Goal: Task Accomplishment & Management: Use online tool/utility

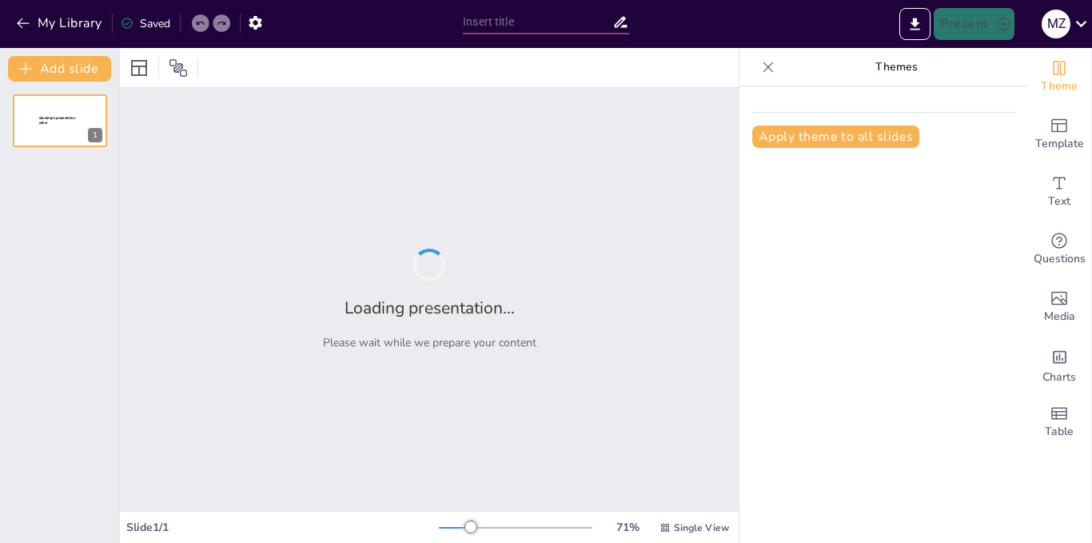
type input "Tendencias Futuras en IA y Tecnología"
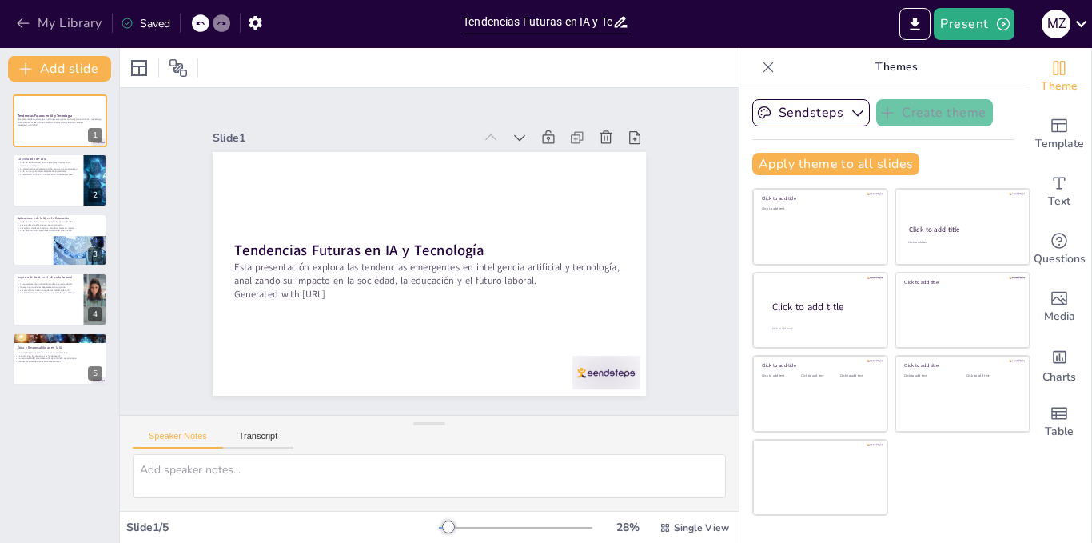
click at [64, 26] on button "My Library" at bounding box center [60, 23] width 97 height 26
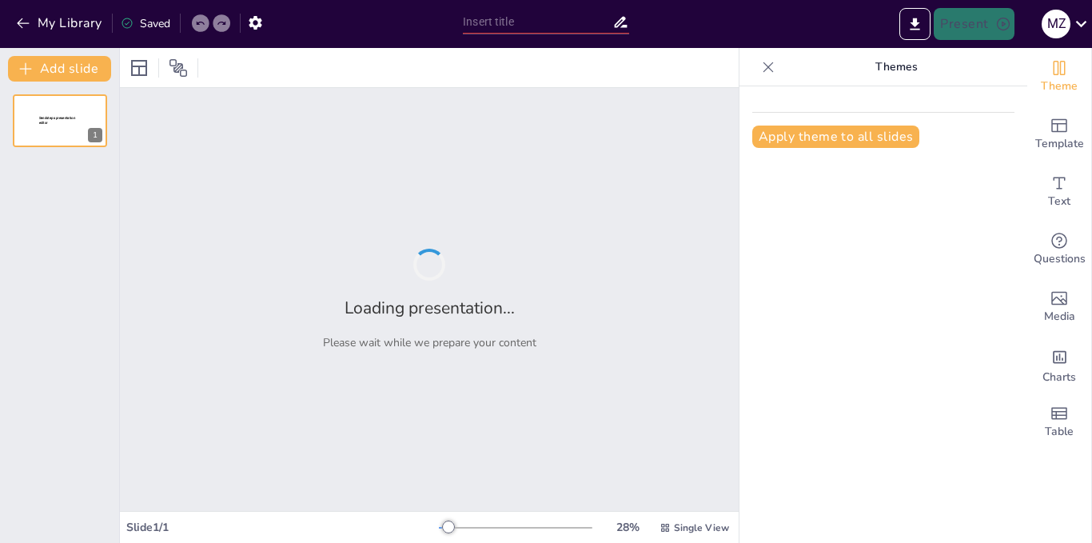
type input "Tendencias Futuras en IA y Tecnología"
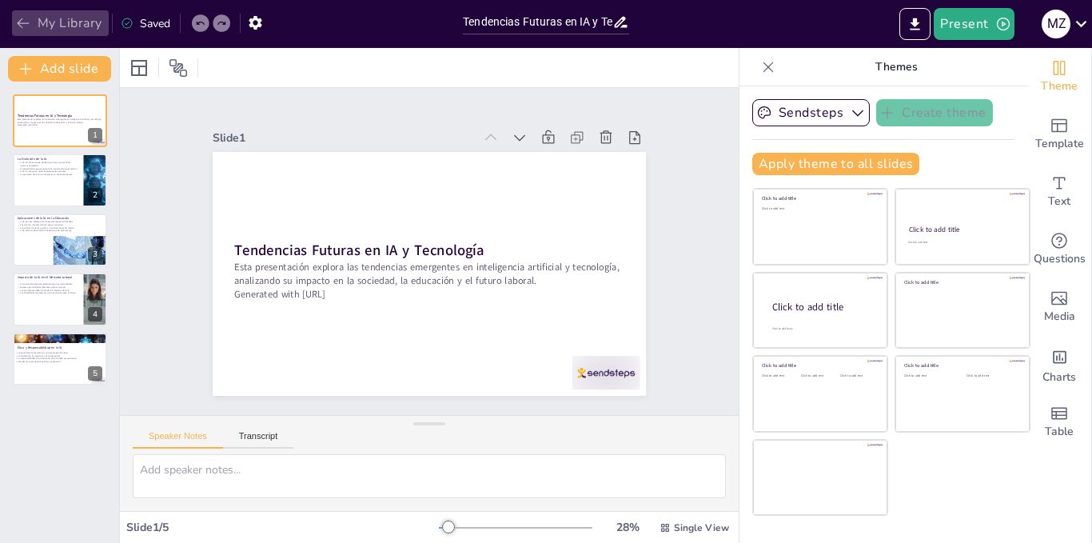
drag, startPoint x: 311, startPoint y: 0, endPoint x: 24, endPoint y: 24, distance: 288.1
click at [24, 24] on icon "button" at bounding box center [23, 23] width 16 height 16
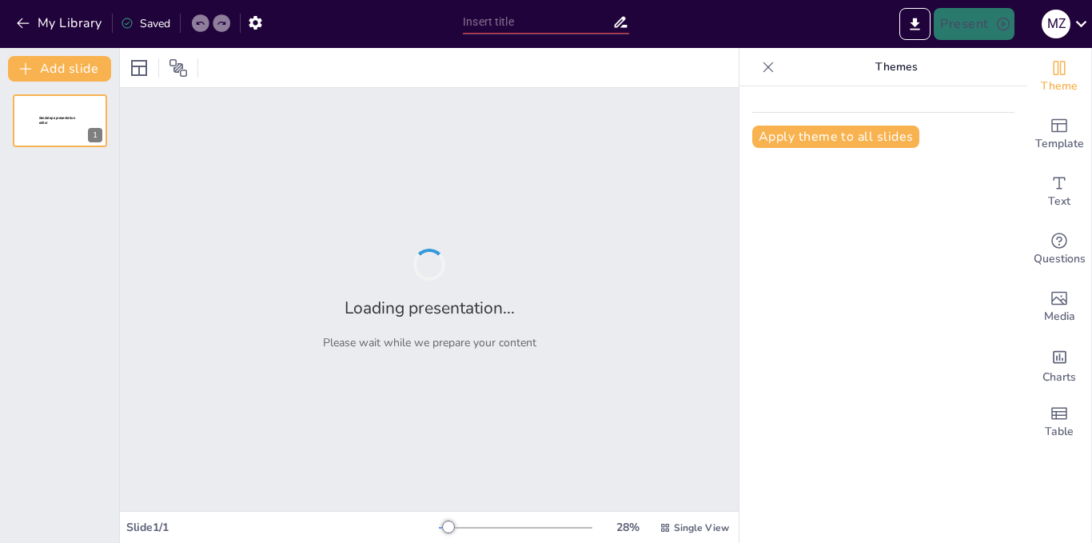
type input "Herramientas y Tecnologías para el Análisis de Big Data"
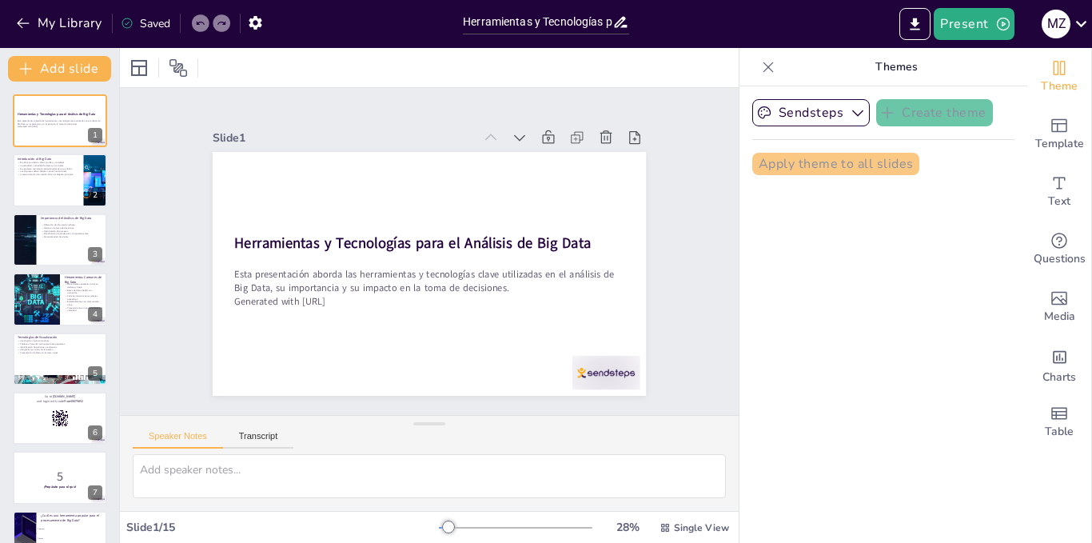
checkbox input "true"
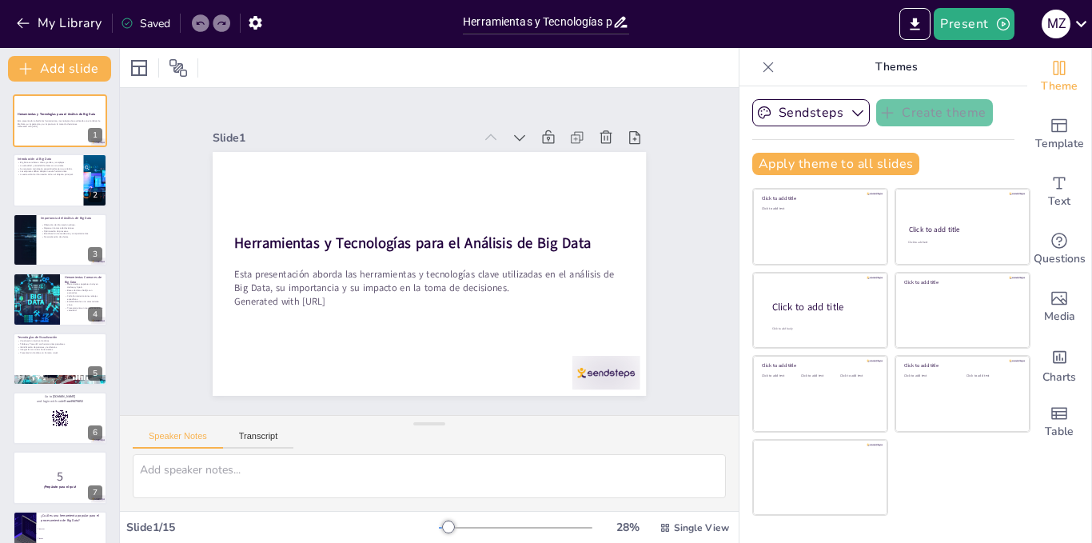
checkbox input "true"
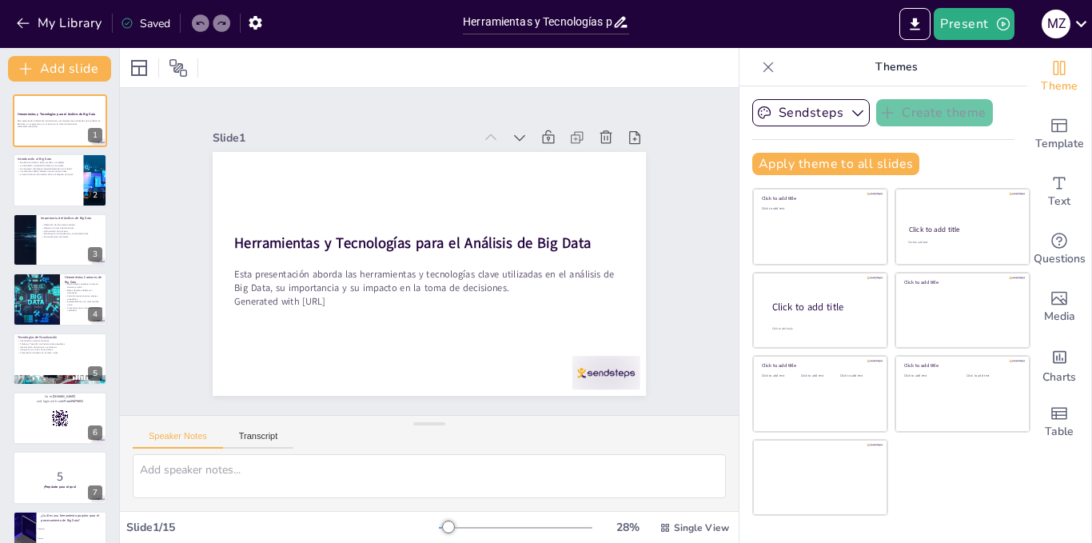
checkbox input "true"
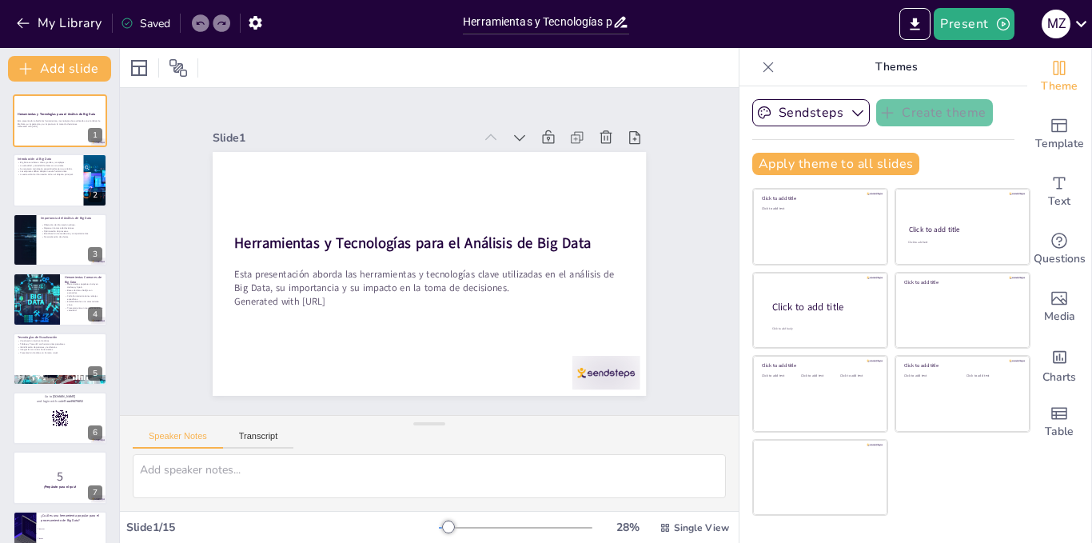
checkbox input "true"
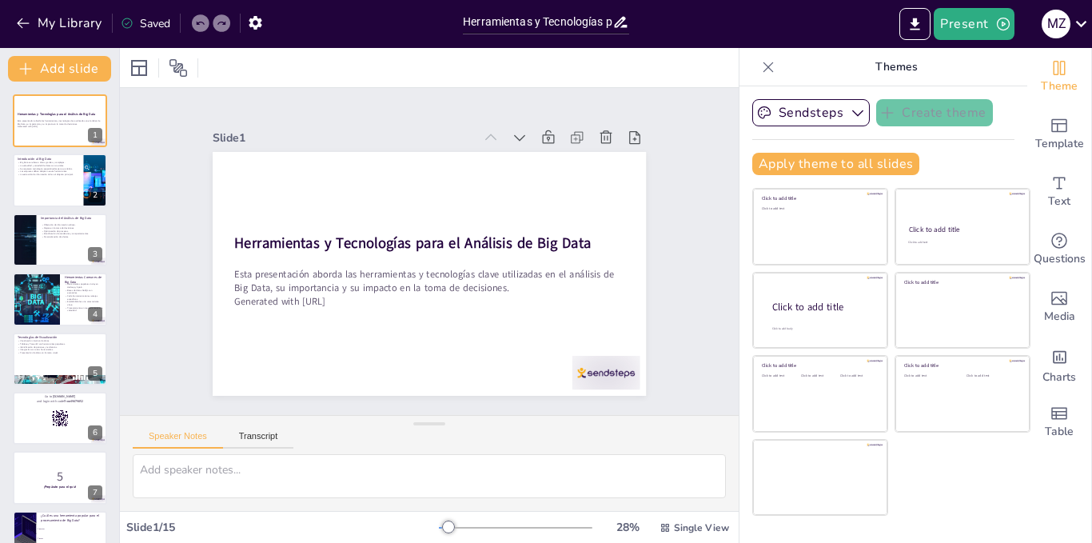
checkbox input "true"
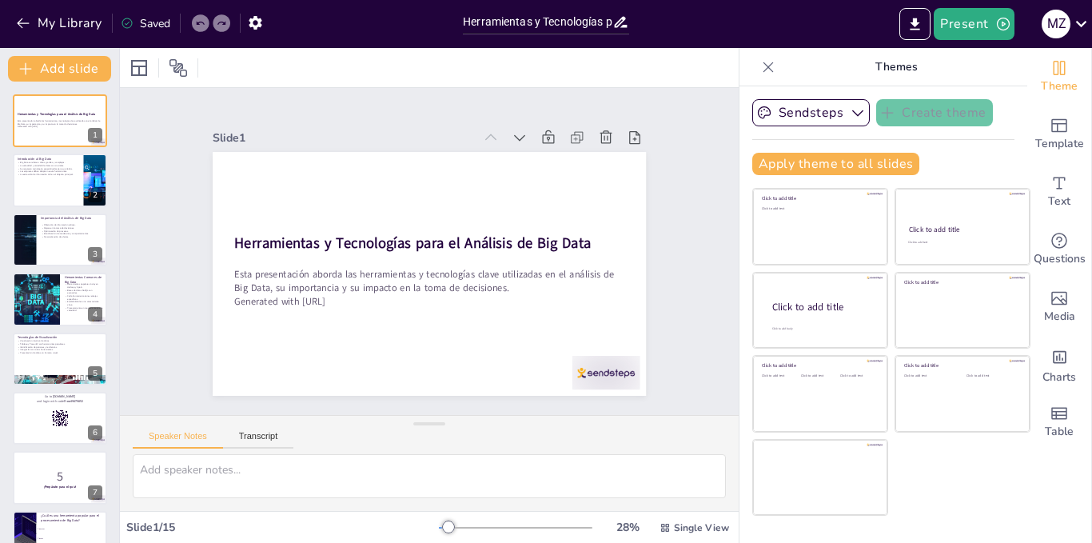
checkbox input "true"
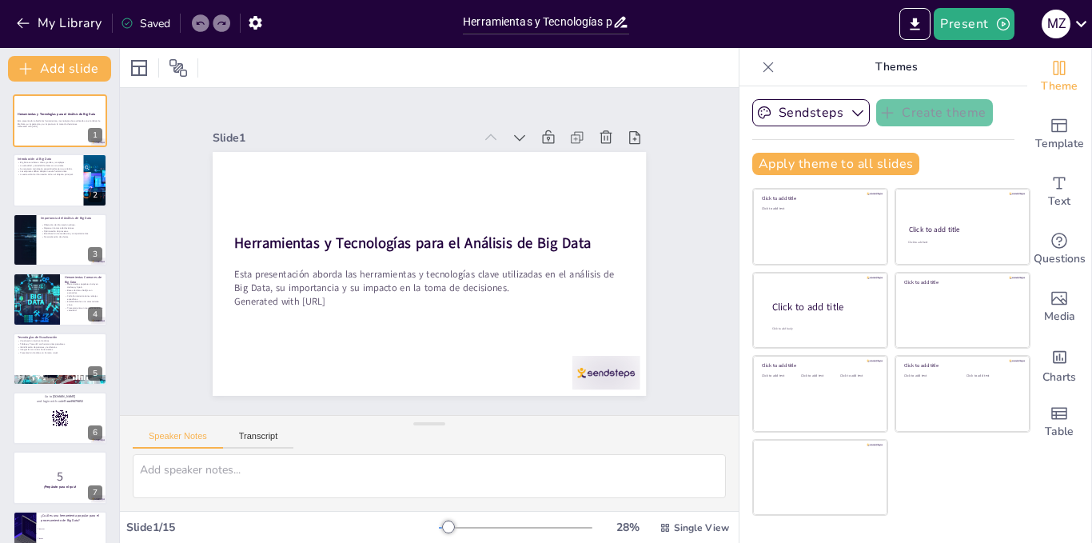
checkbox input "true"
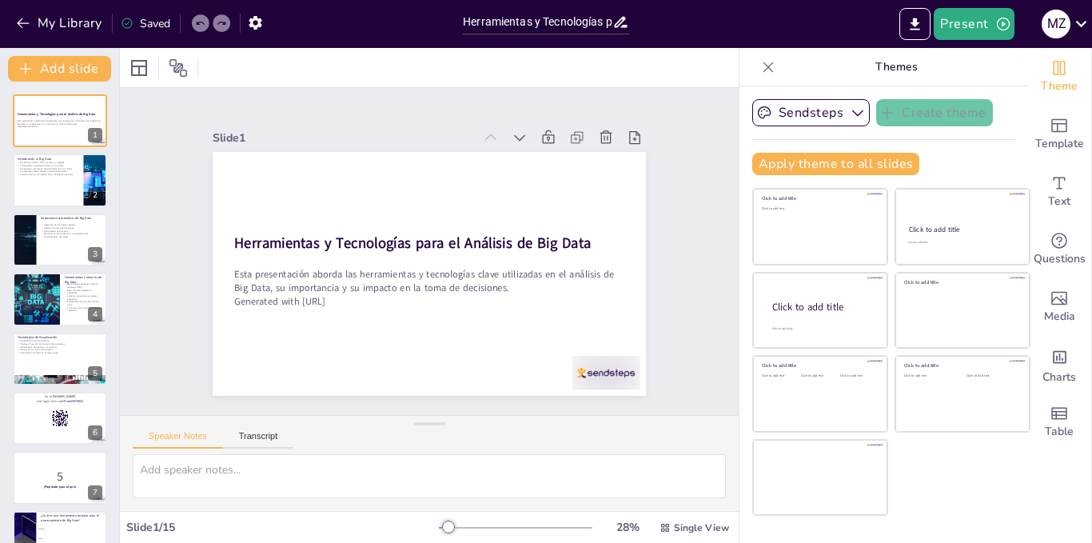
checkbox input "true"
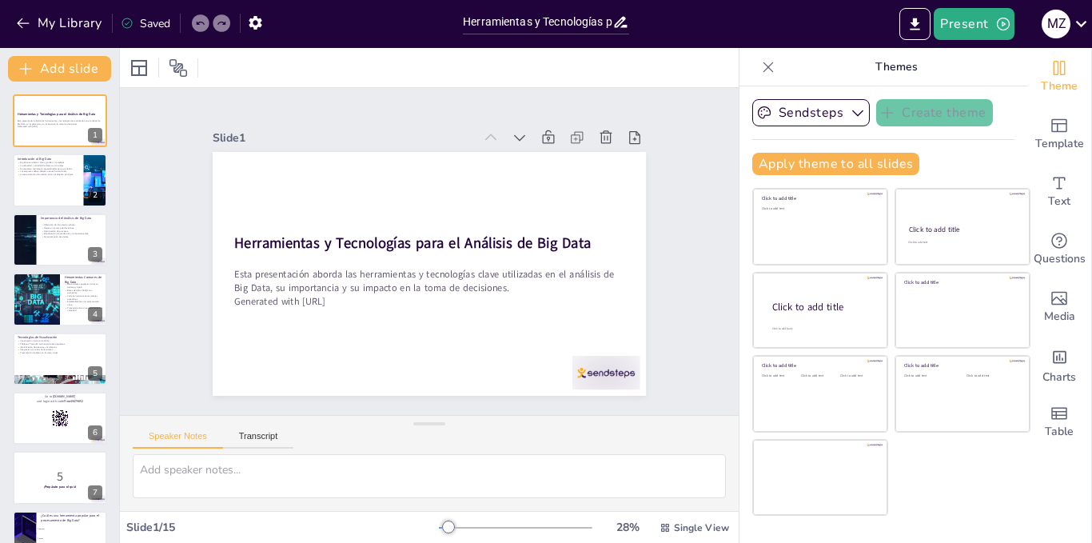
checkbox input "true"
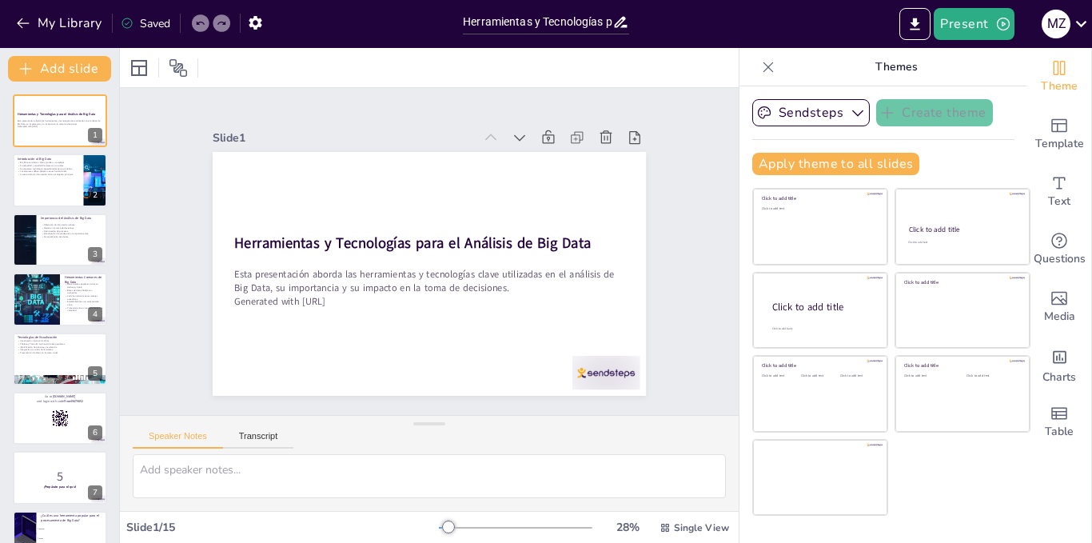
checkbox input "true"
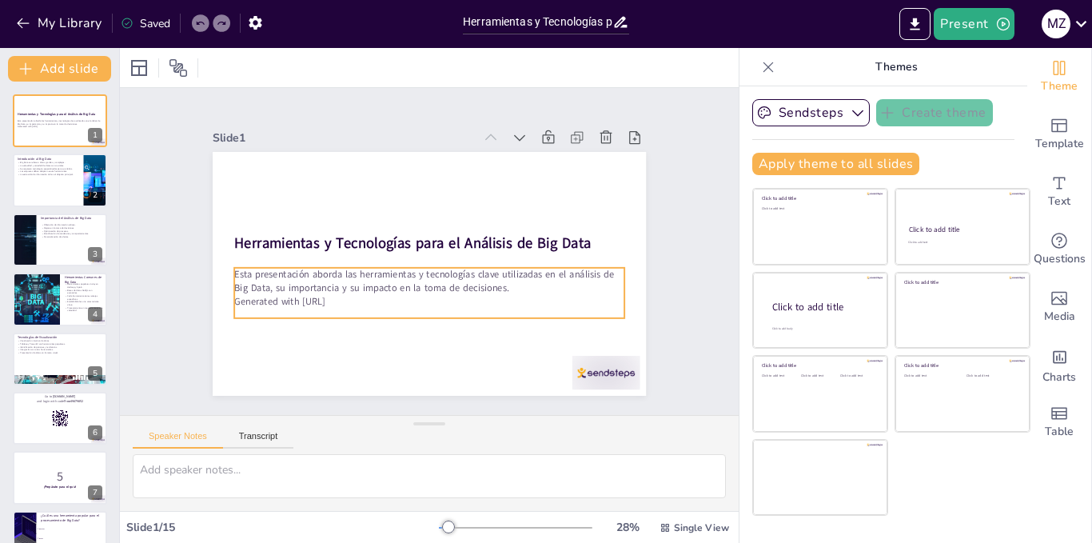
checkbox input "true"
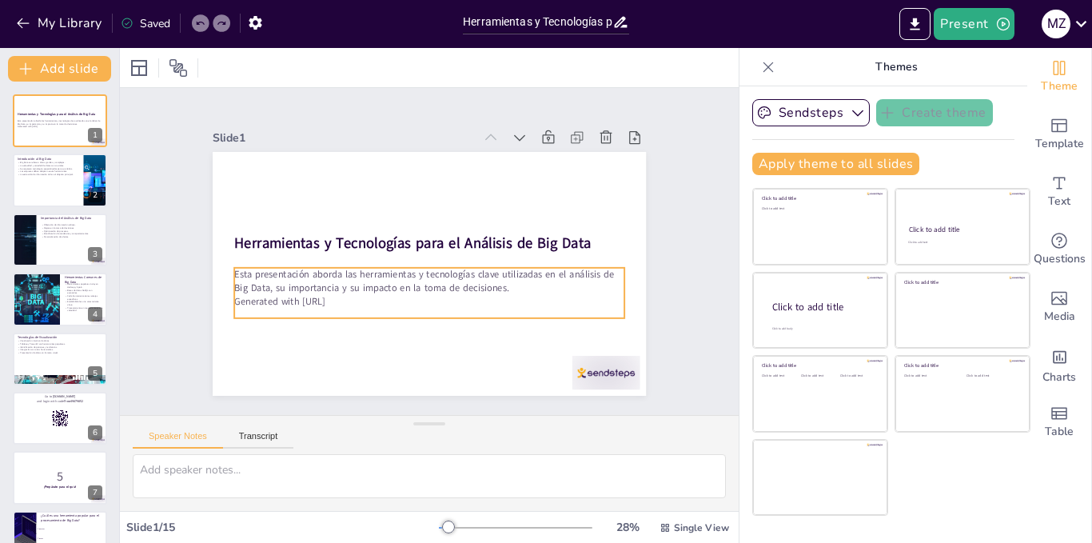
checkbox input "true"
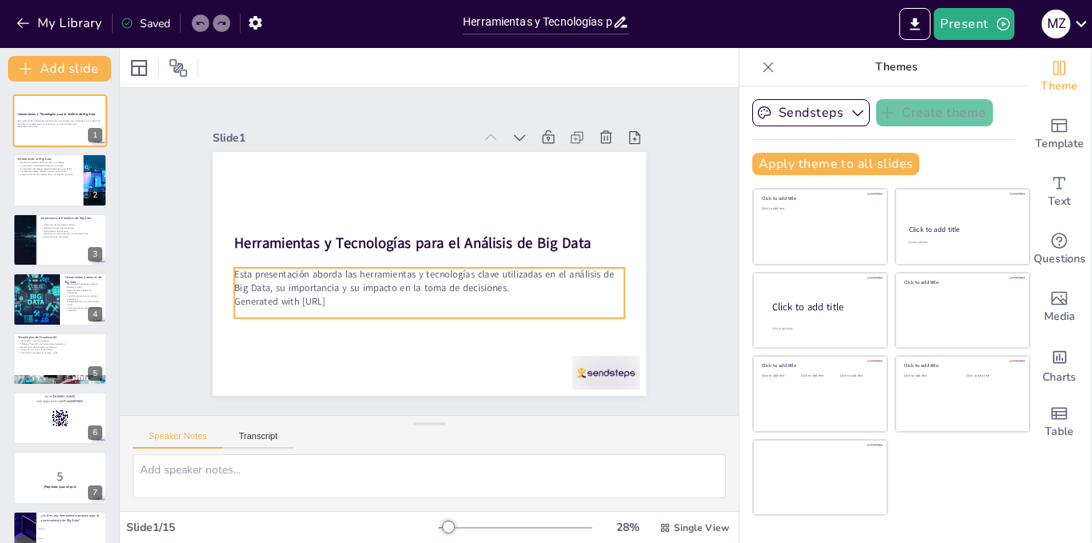
checkbox input "true"
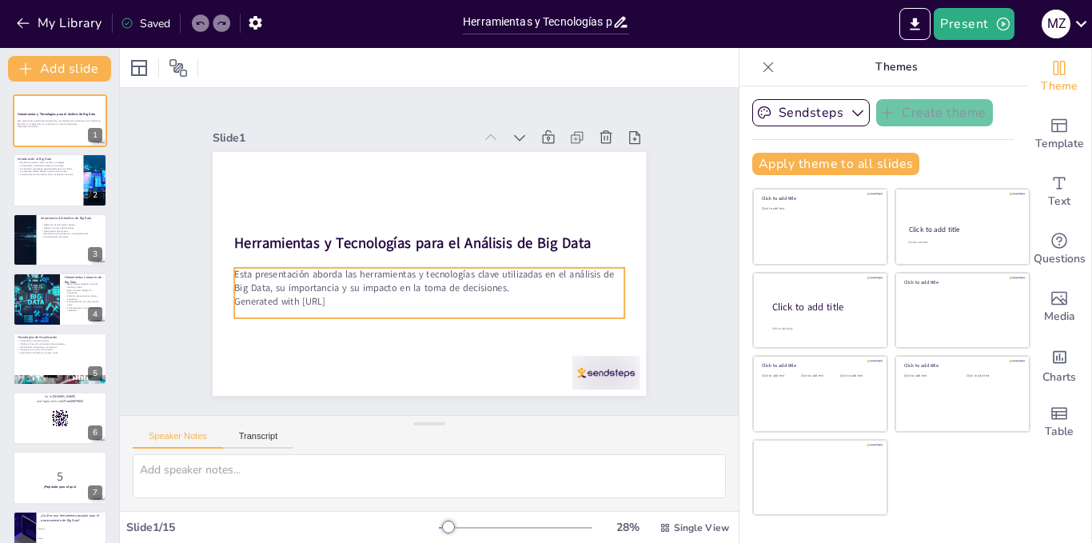
checkbox input "true"
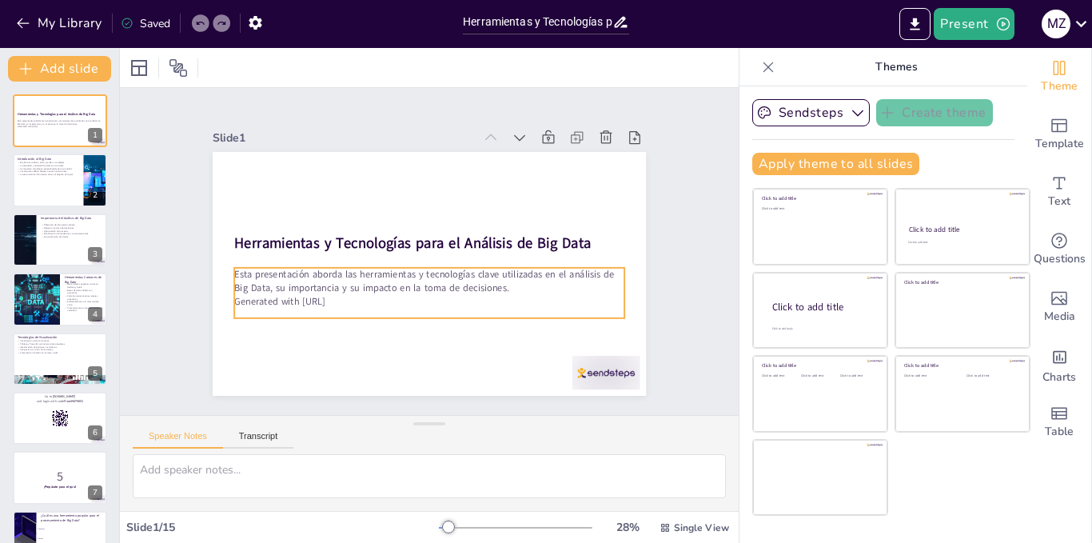
checkbox input "true"
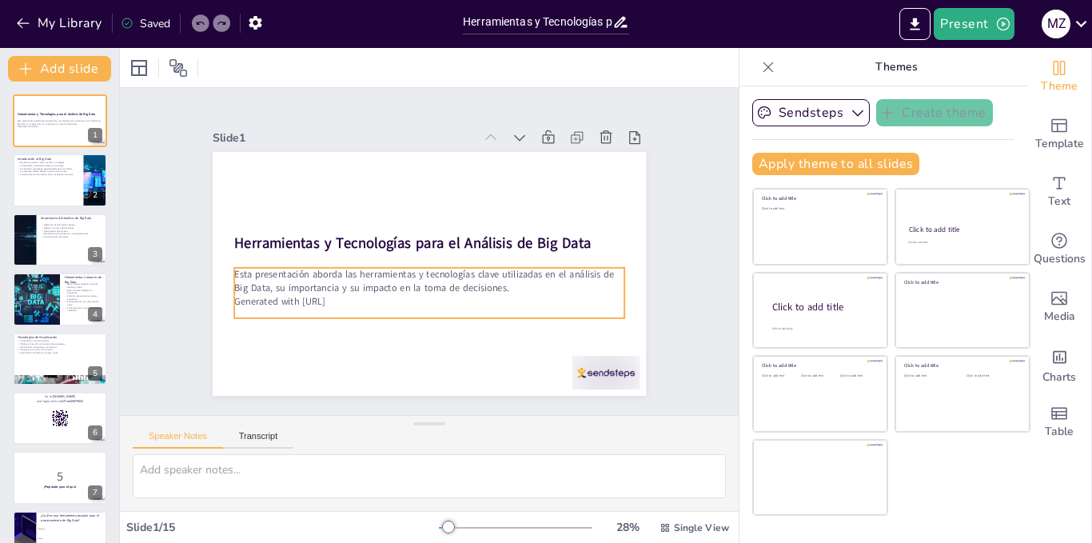
checkbox input "true"
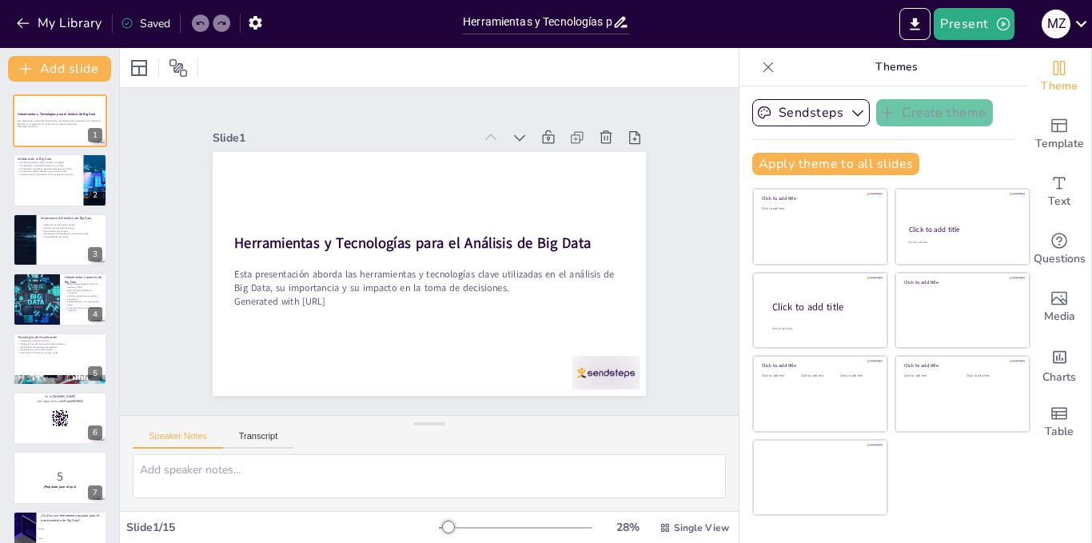
checkbox input "true"
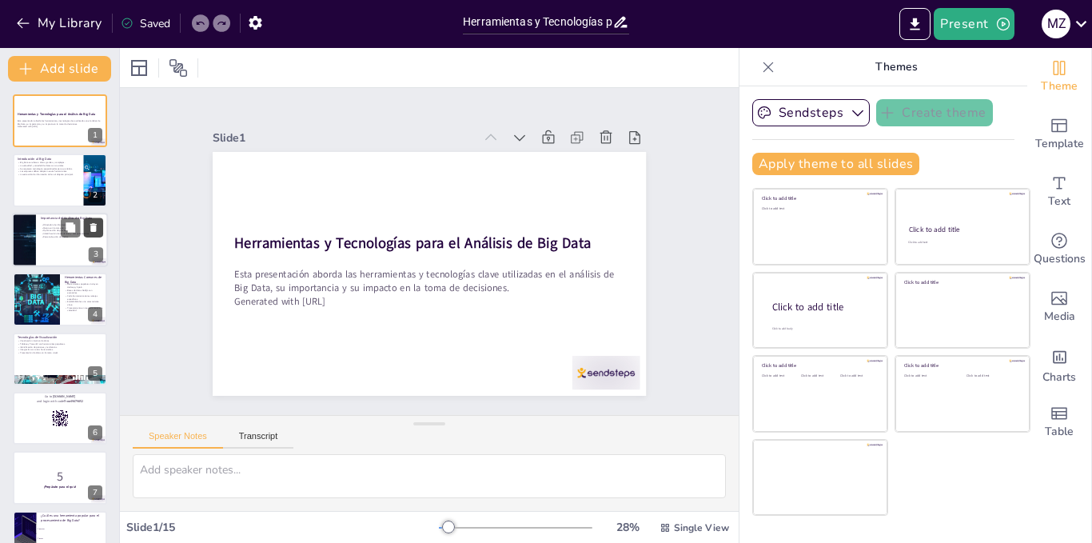
checkbox input "true"
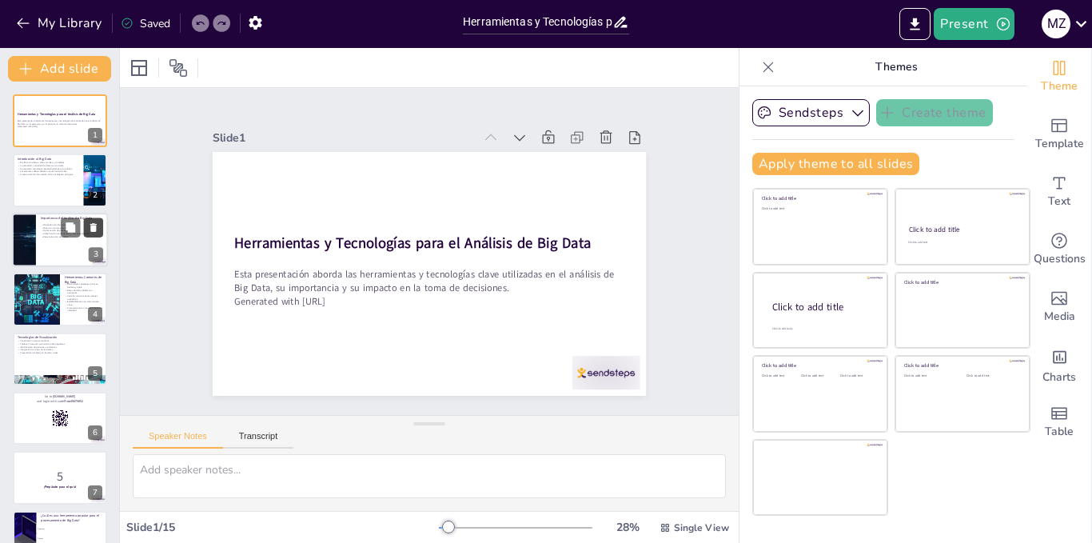
checkbox input "true"
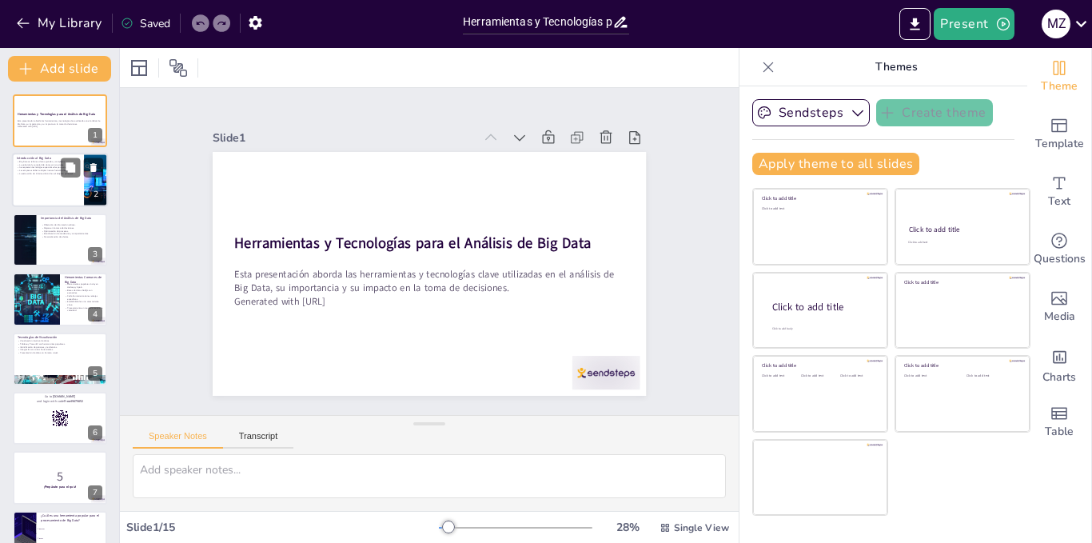
checkbox input "true"
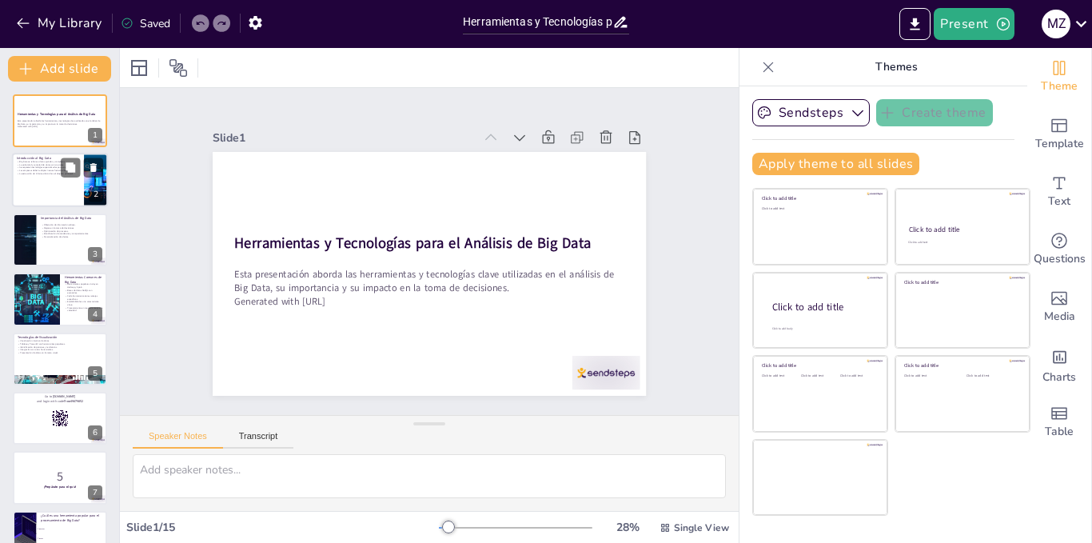
checkbox input "true"
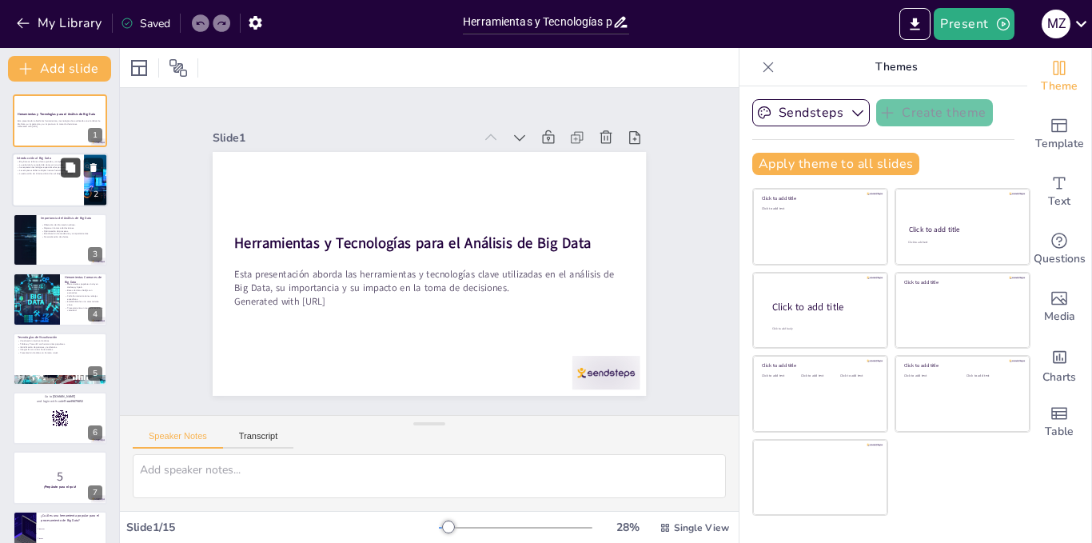
checkbox input "true"
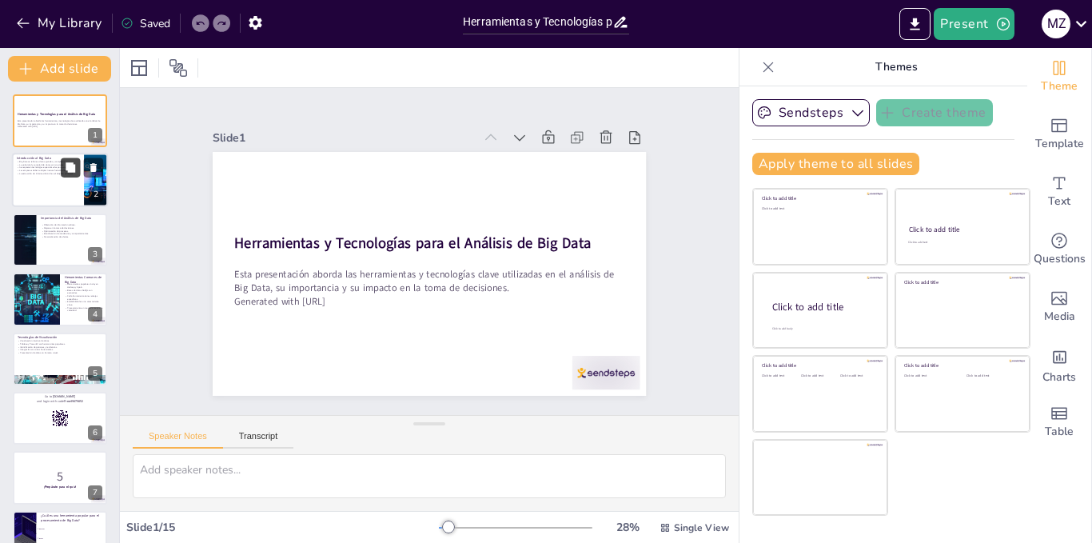
checkbox input "true"
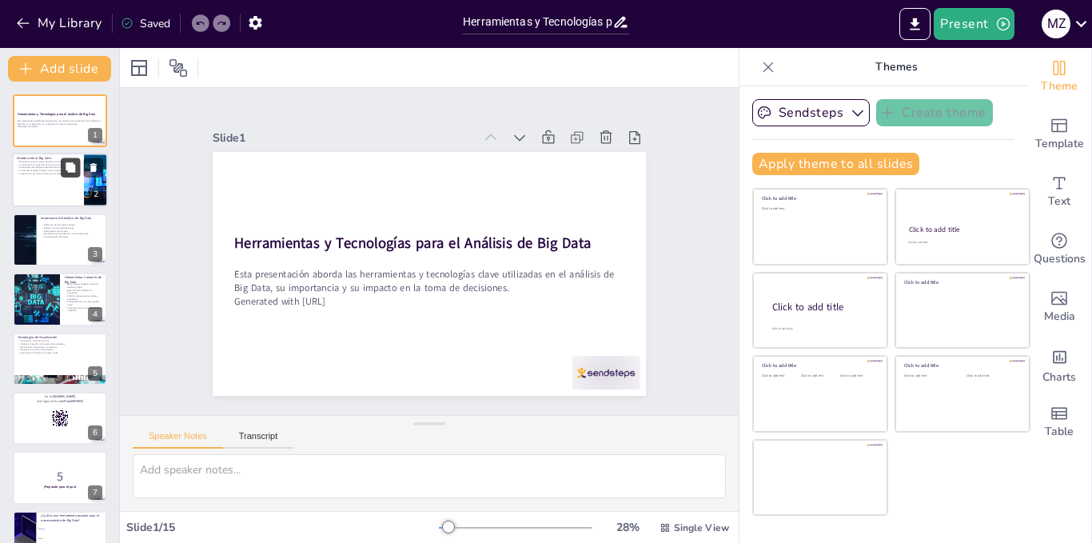
click at [66, 173] on icon at bounding box center [70, 167] width 11 height 11
type textarea "Big Data se define por su gran volumen y complejidad, lo que lo hace diferente …"
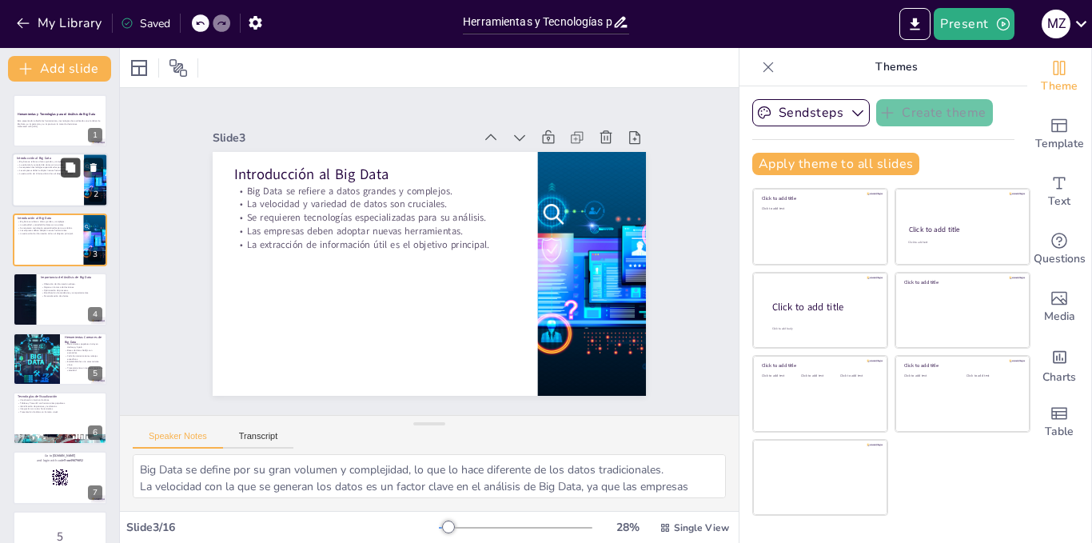
checkbox input "true"
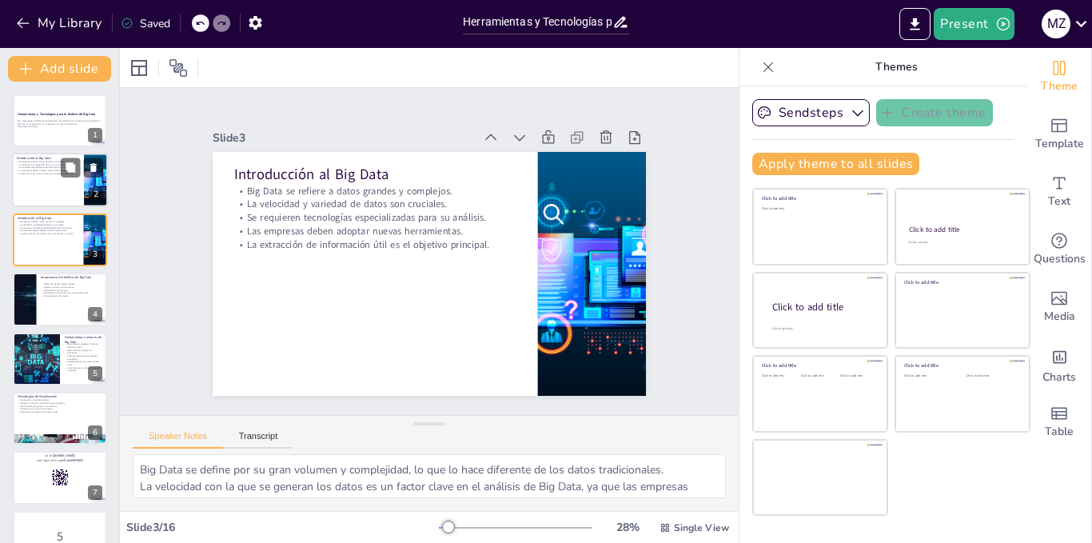
checkbox input "true"
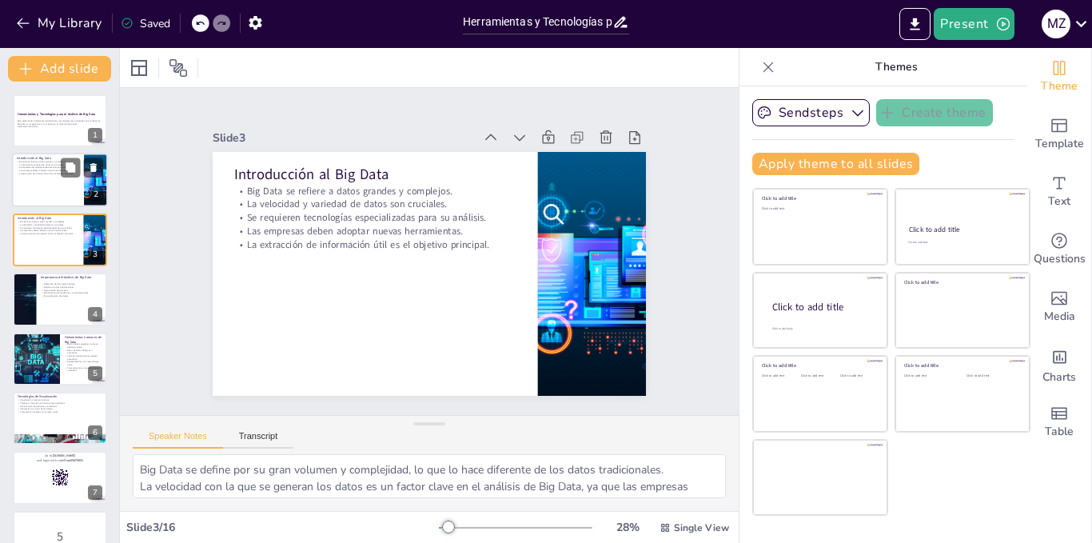
checkbox input "true"
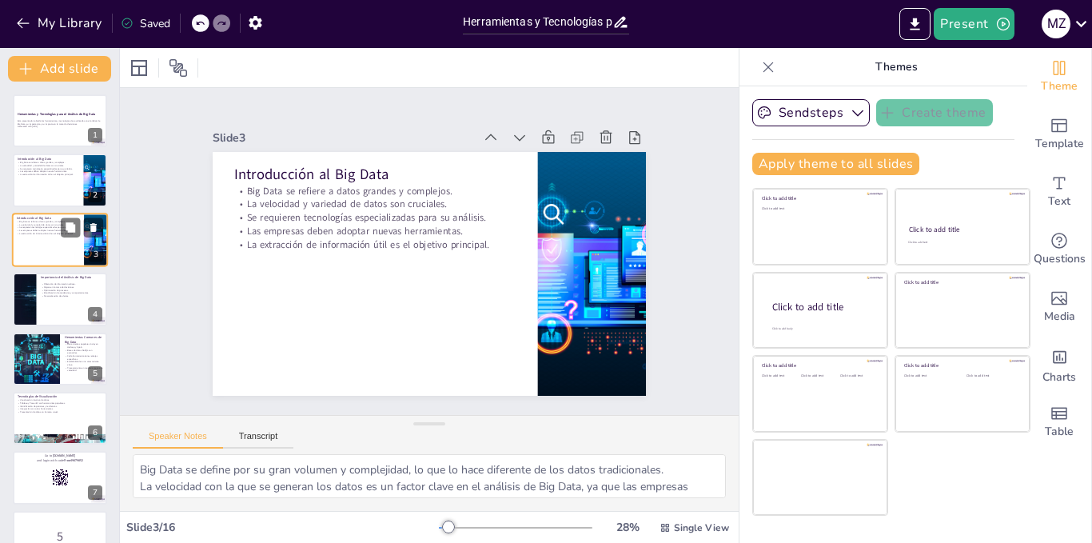
checkbox input "true"
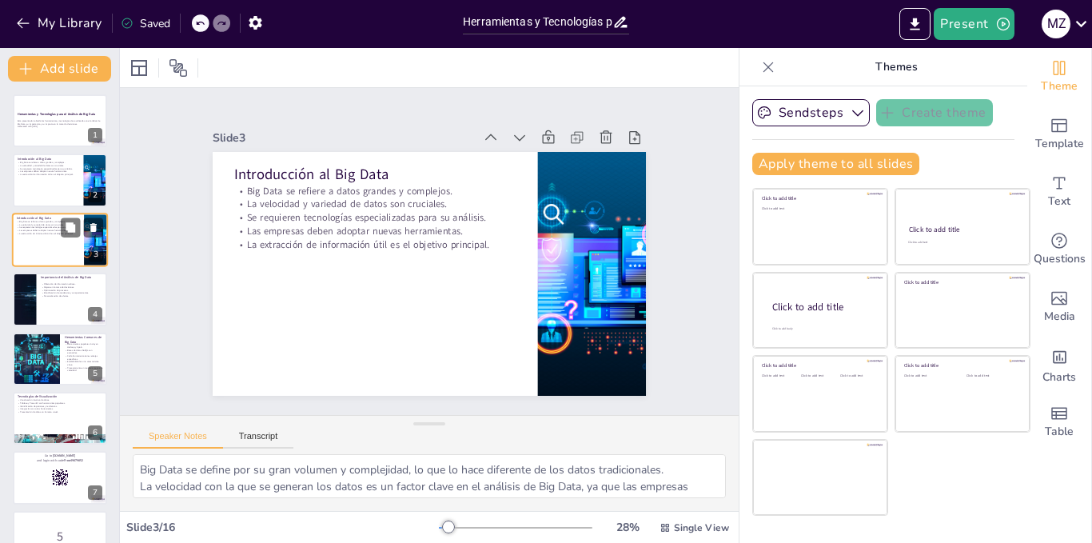
checkbox input "true"
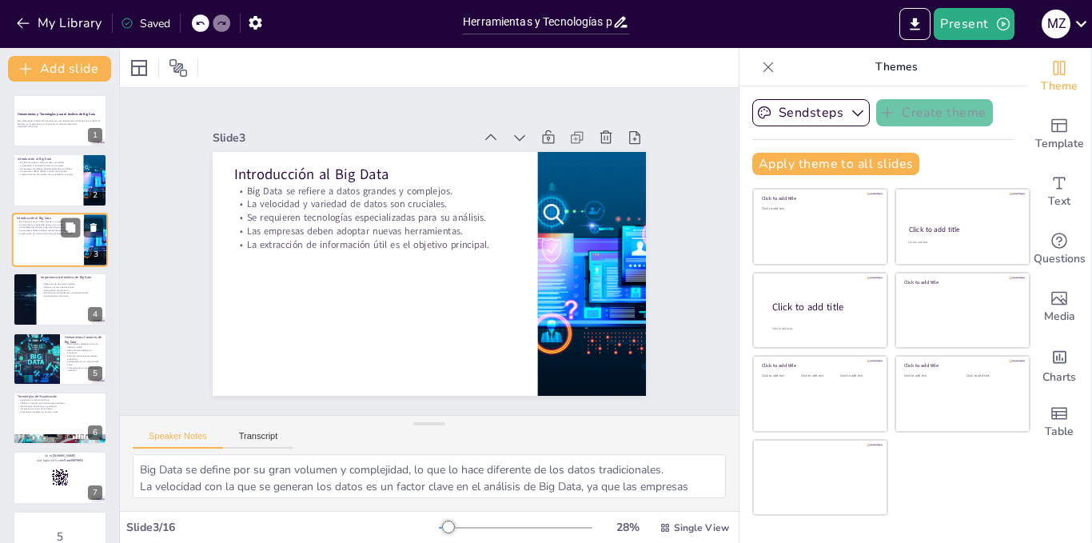
checkbox input "true"
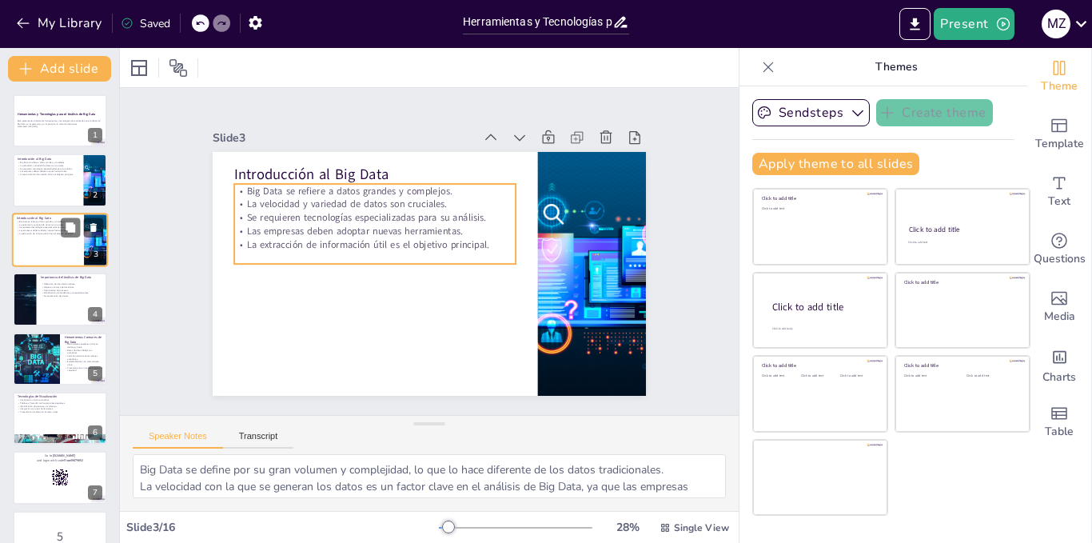
checkbox input "true"
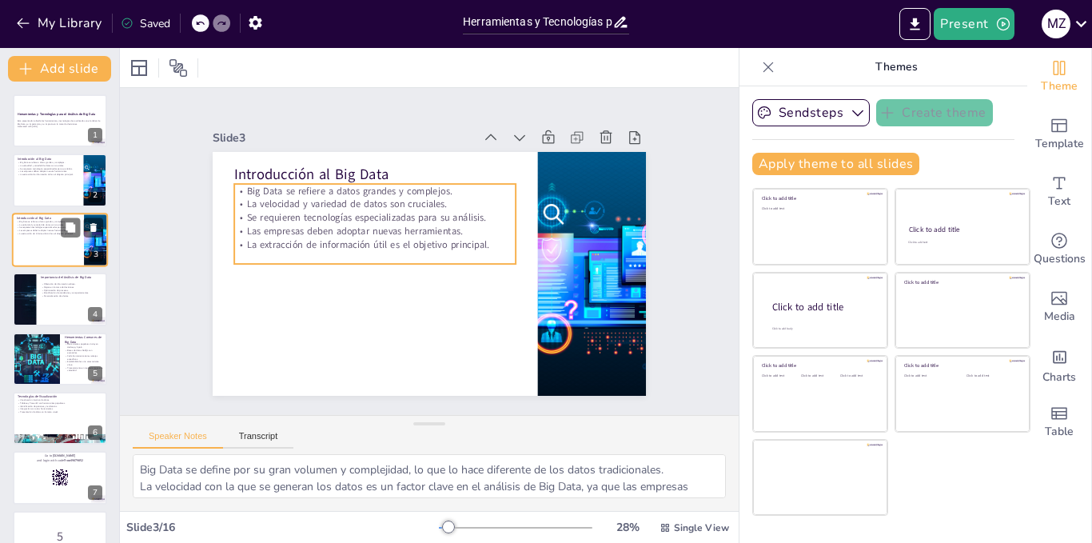
checkbox input "true"
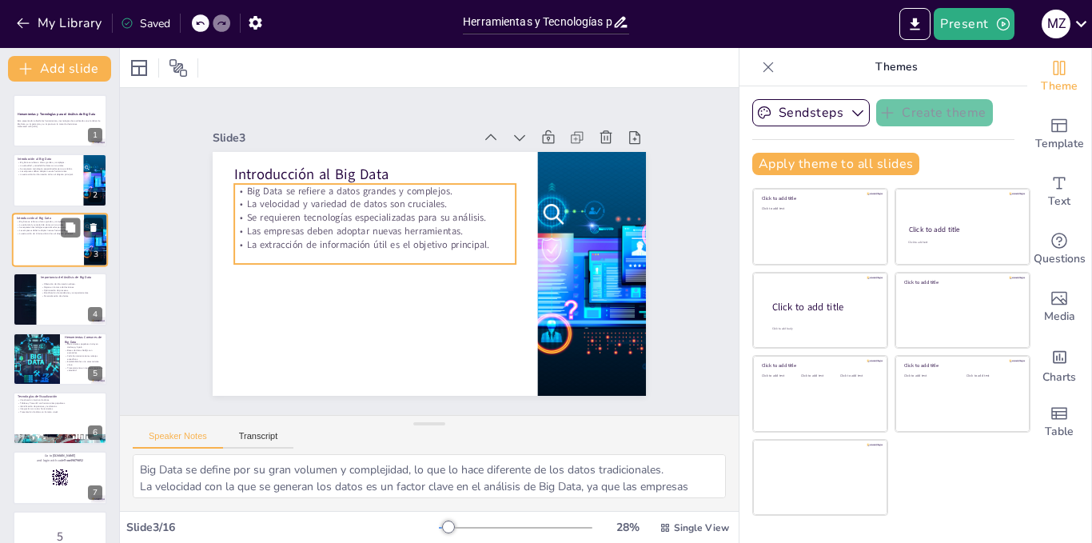
checkbox input "true"
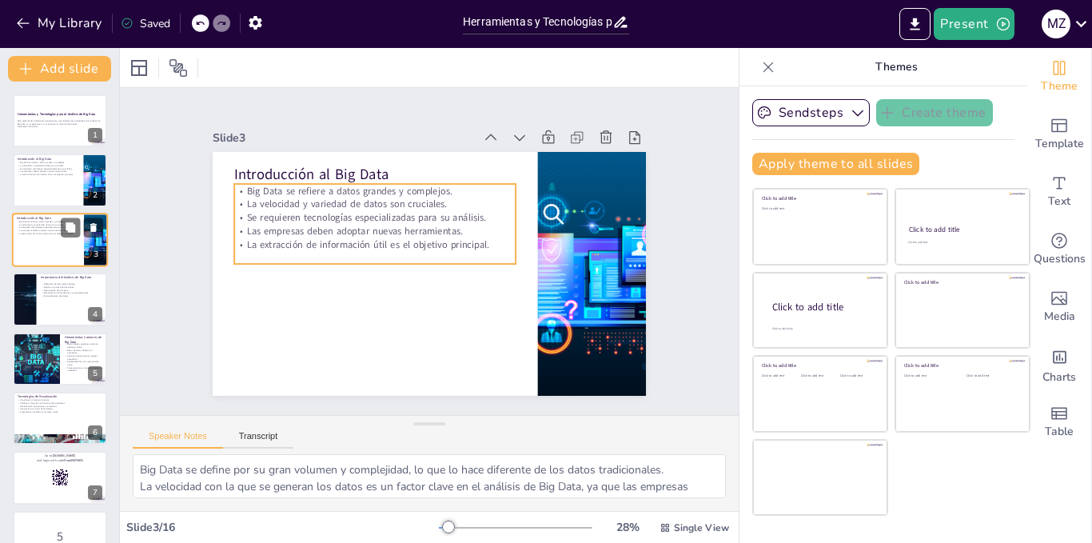
checkbox input "true"
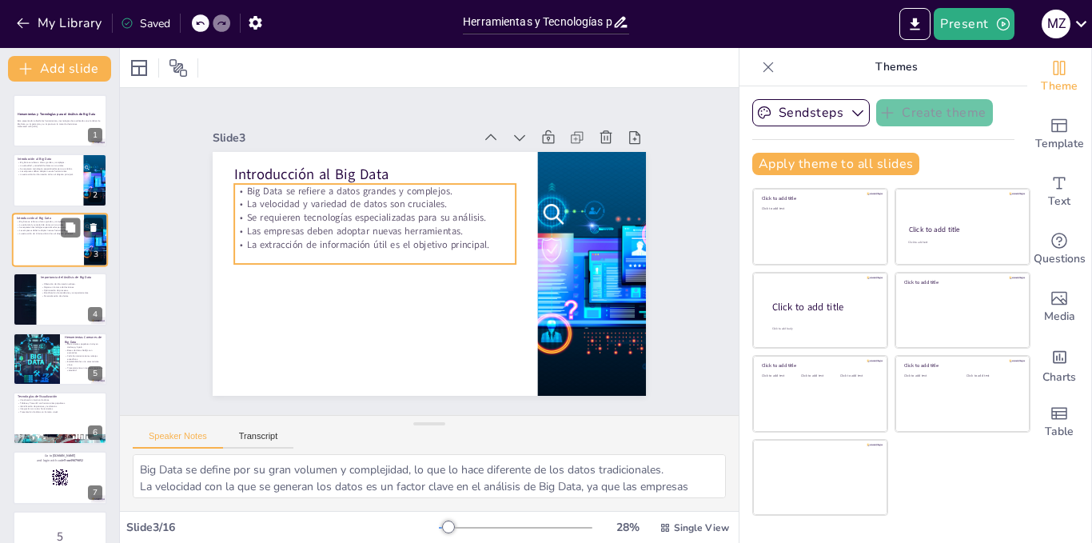
checkbox input "true"
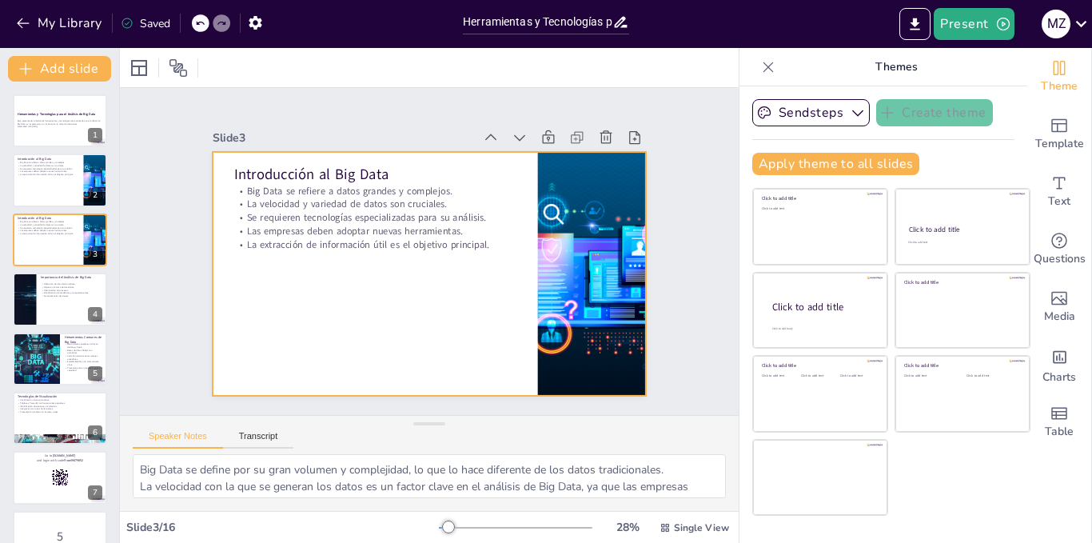
checkbox input "true"
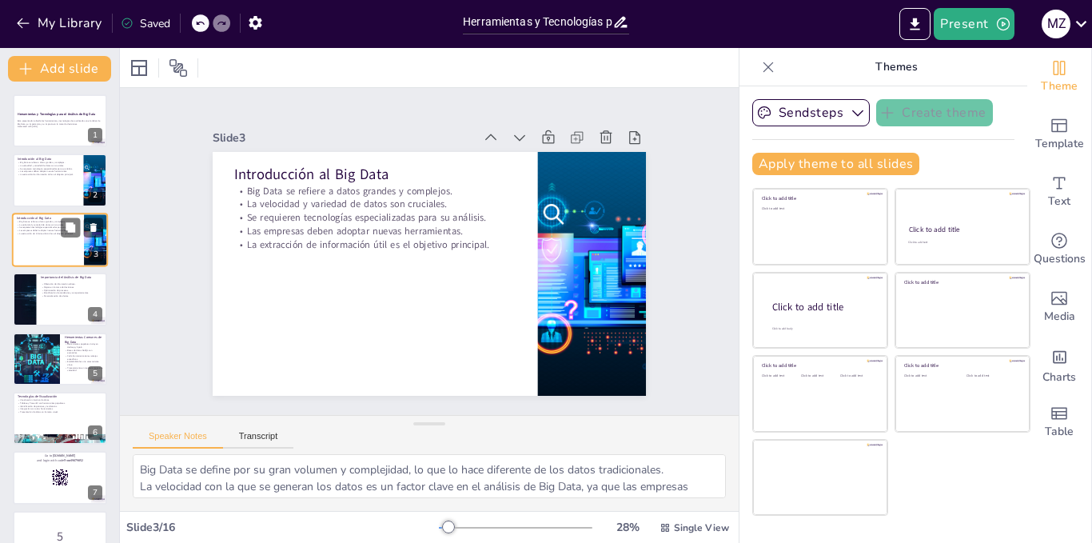
checkbox input "true"
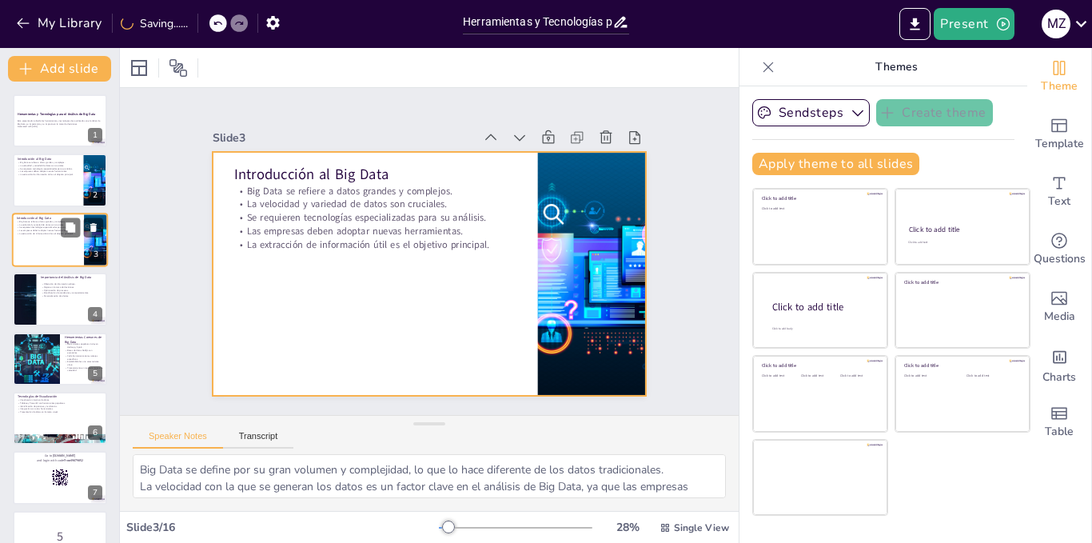
click at [38, 250] on div at bounding box center [60, 240] width 96 height 54
checkbox input "true"
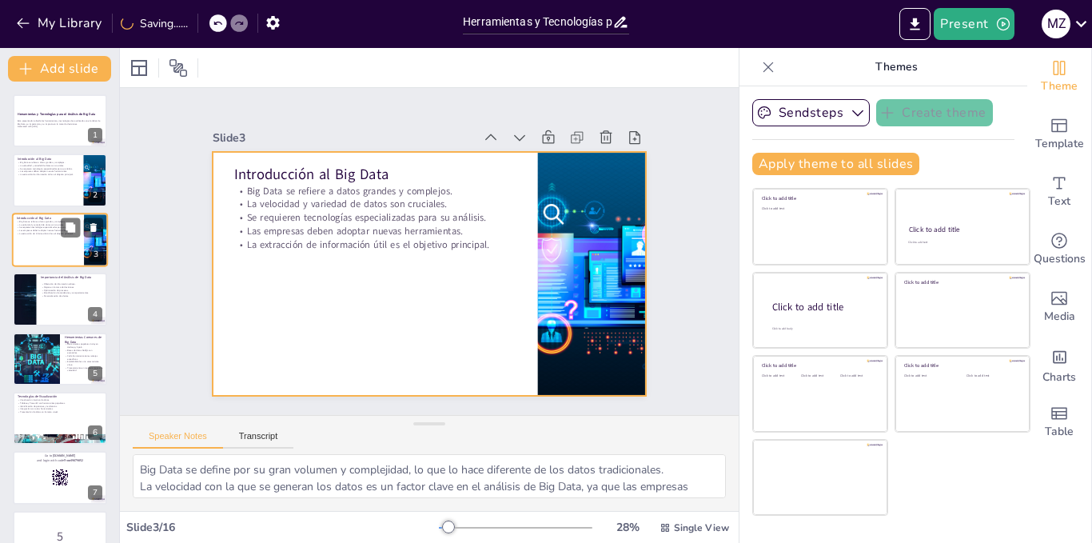
checkbox input "true"
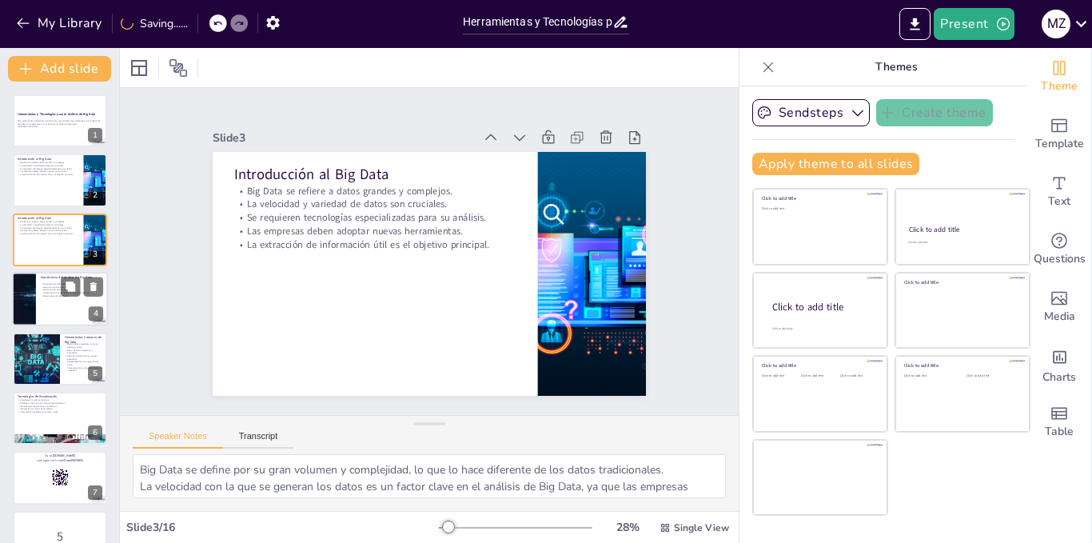
checkbox input "true"
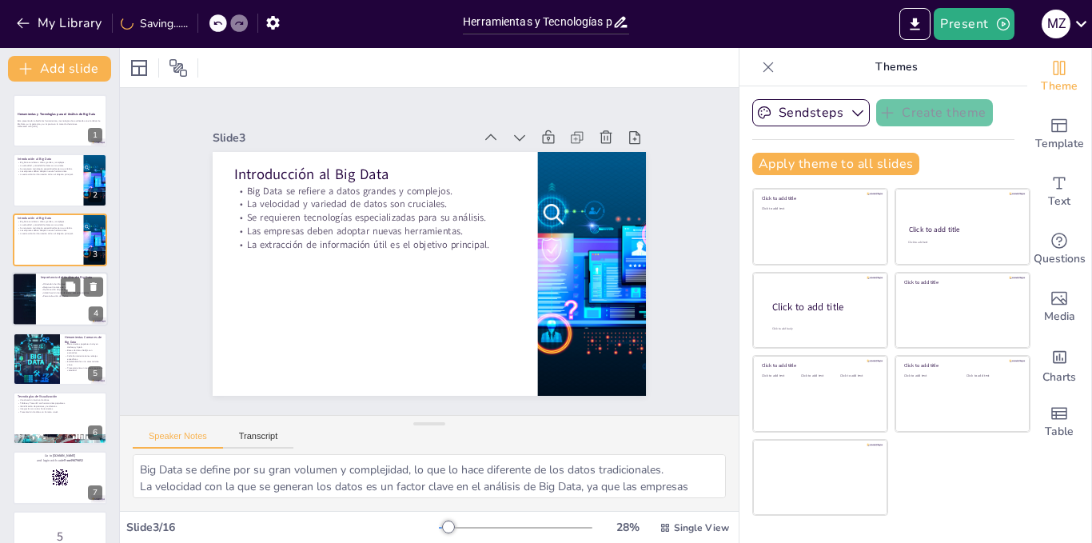
checkbox input "true"
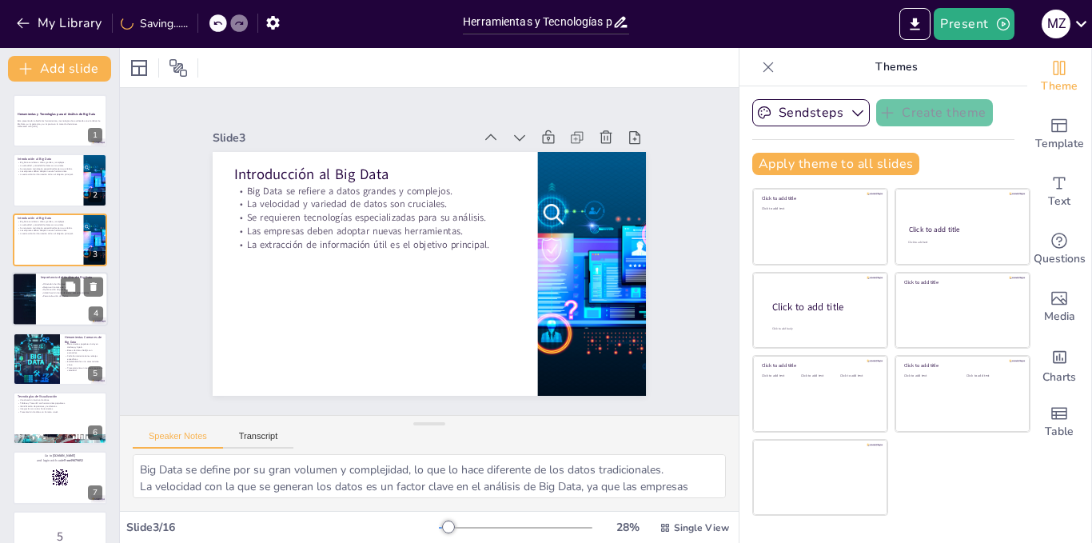
checkbox input "true"
click at [42, 302] on div at bounding box center [60, 299] width 96 height 54
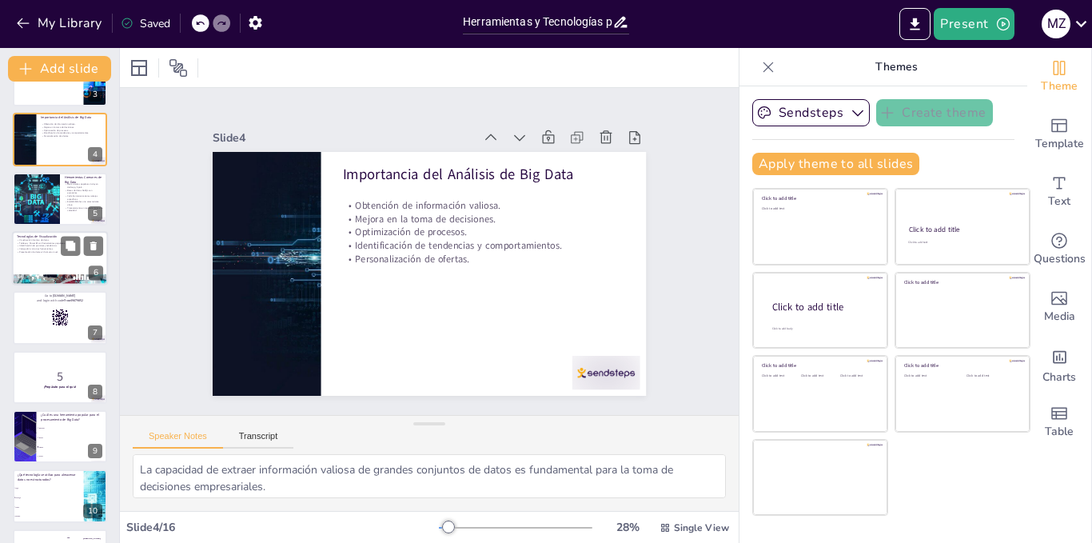
click at [49, 254] on div at bounding box center [60, 258] width 96 height 54
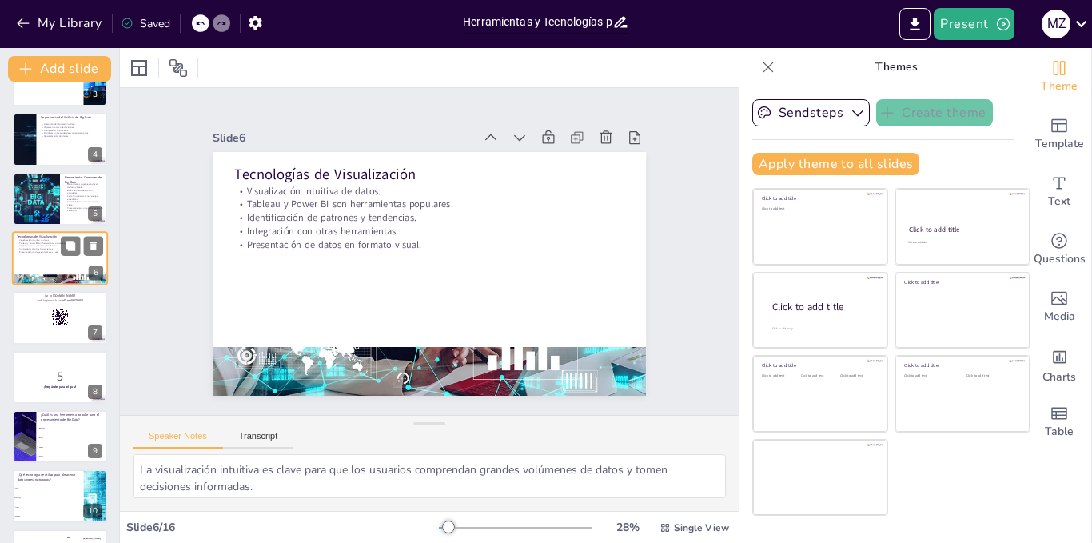
scroll to position [106, 0]
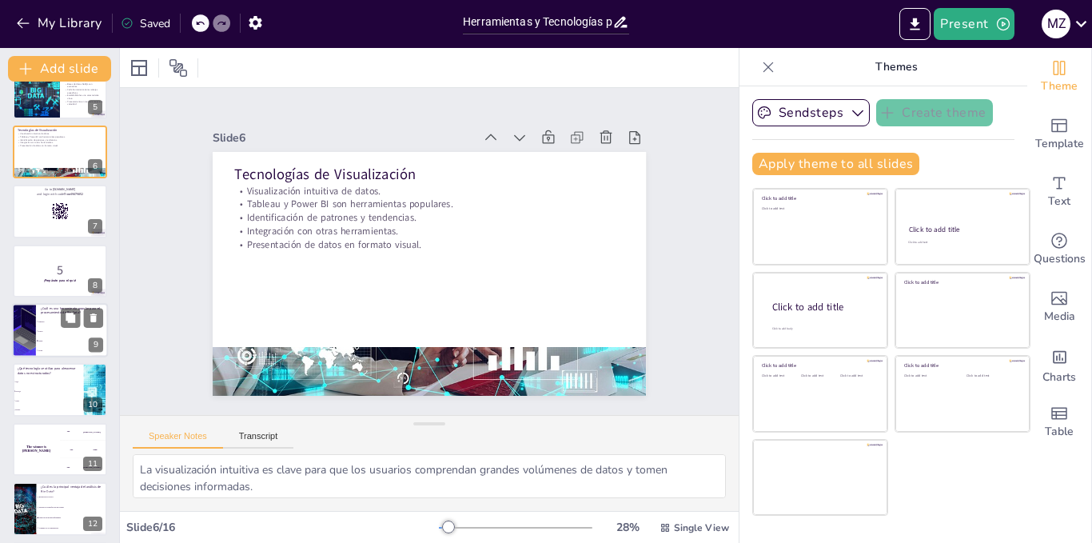
click at [38, 325] on li "Hadoop" at bounding box center [72, 322] width 72 height 10
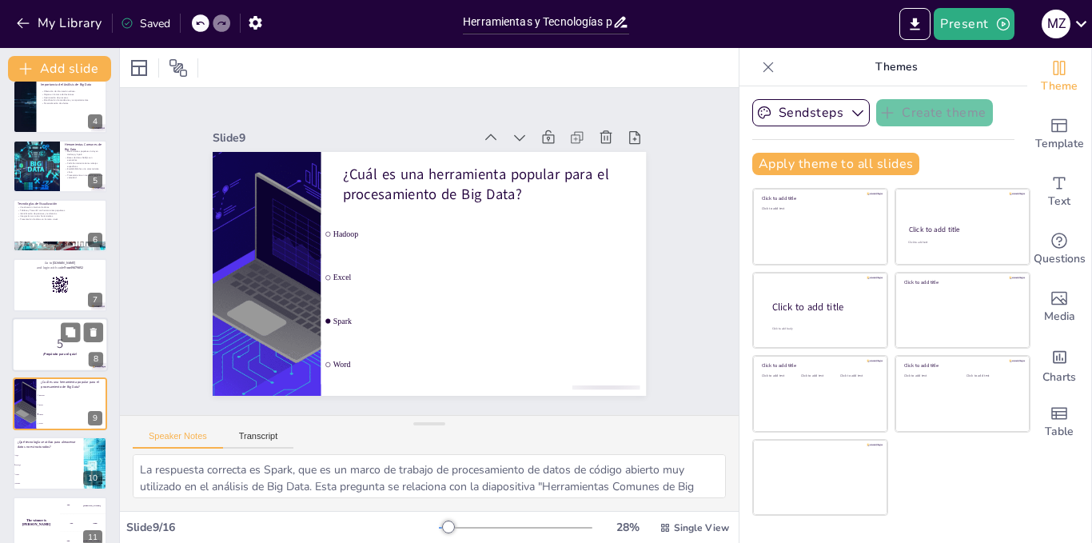
scroll to position [125, 0]
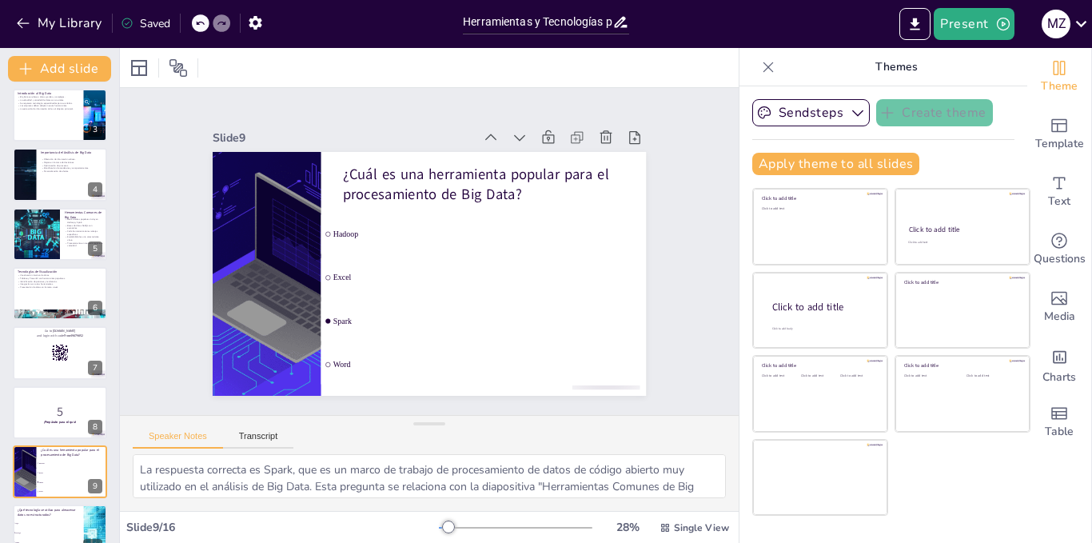
click at [42, 190] on div at bounding box center [60, 174] width 94 height 53
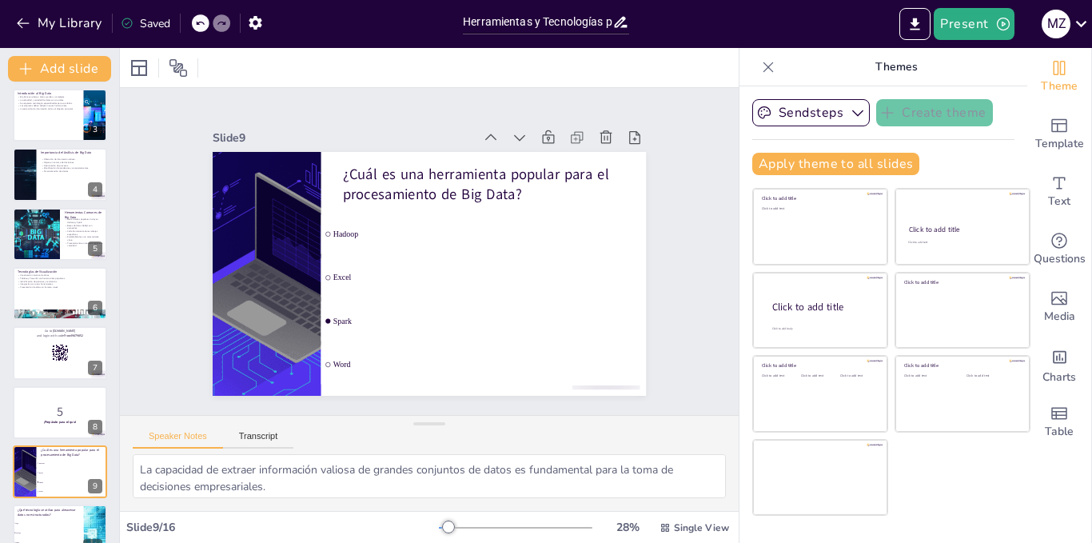
scroll to position [0, 0]
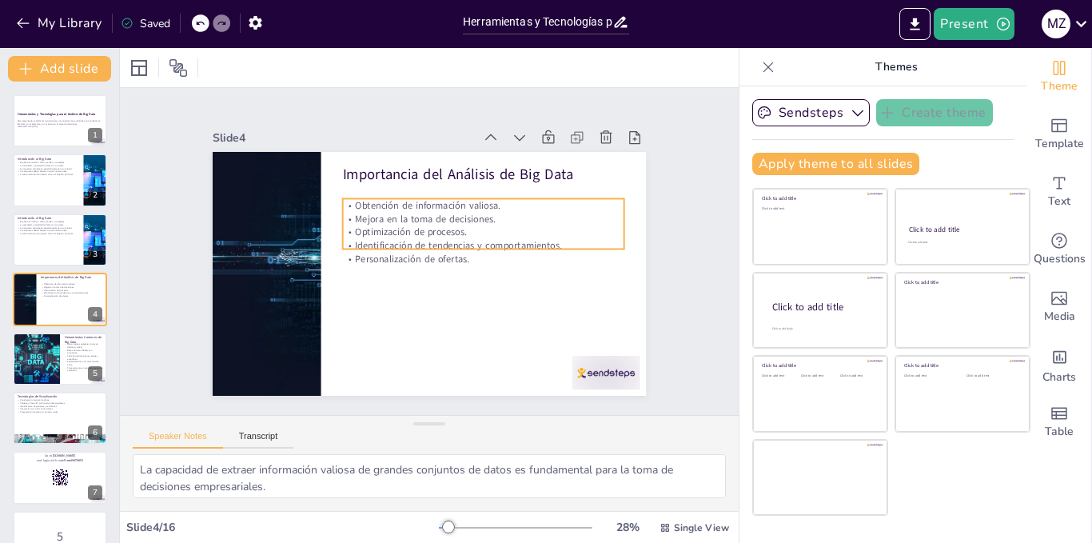
click at [429, 198] on p "Obtención de información valiosa." at bounding box center [488, 211] width 282 height 43
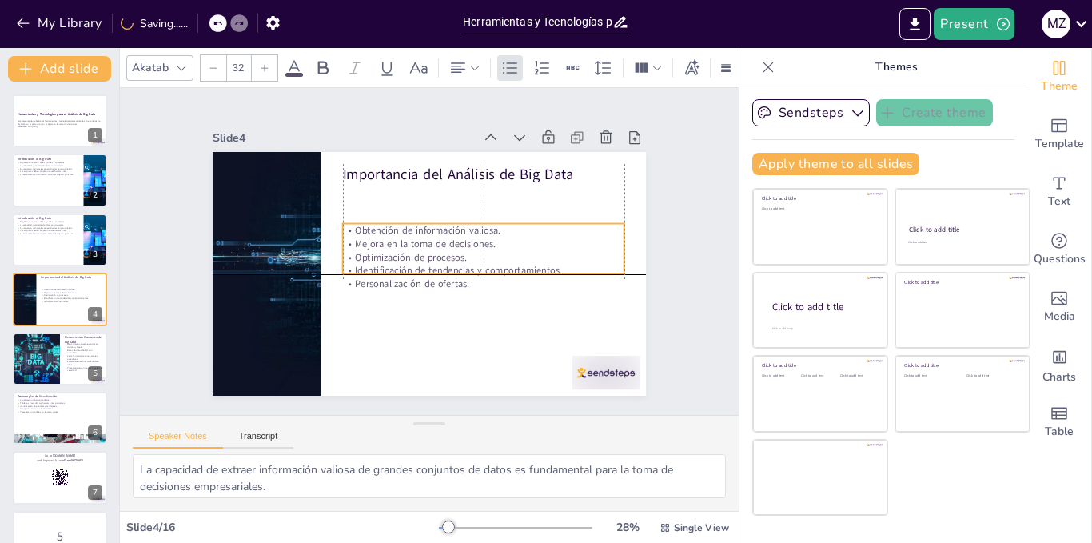
drag, startPoint x: 524, startPoint y: 238, endPoint x: 525, endPoint y: 271, distance: 33.6
click at [525, 271] on p "Identificación de tendencias y comportamientos." at bounding box center [482, 276] width 282 height 42
click at [318, 63] on icon at bounding box center [323, 68] width 10 height 14
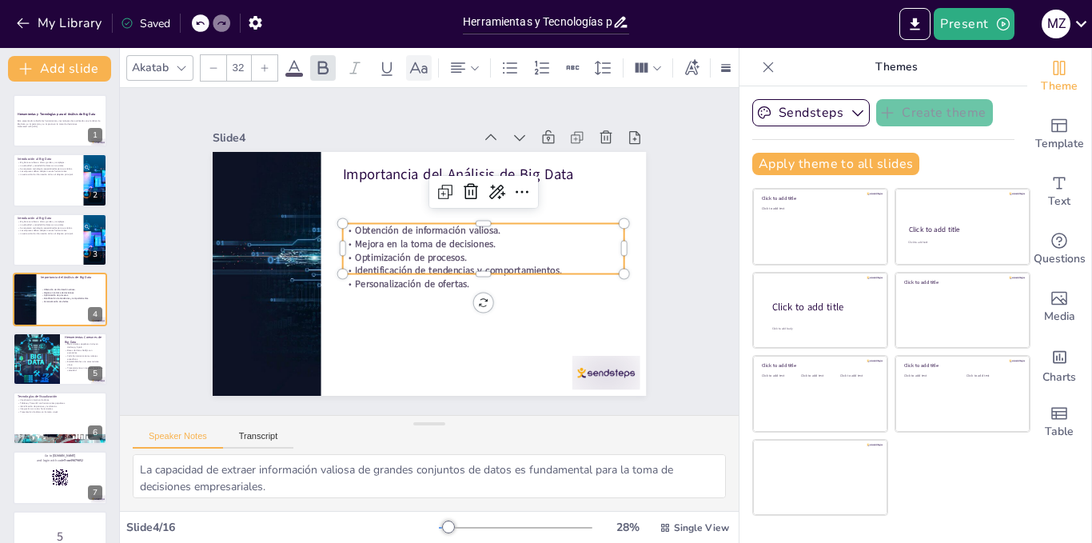
click at [424, 67] on icon at bounding box center [418, 67] width 19 height 19
click at [417, 69] on icon at bounding box center [418, 67] width 19 height 19
click at [413, 58] on icon at bounding box center [418, 67] width 19 height 19
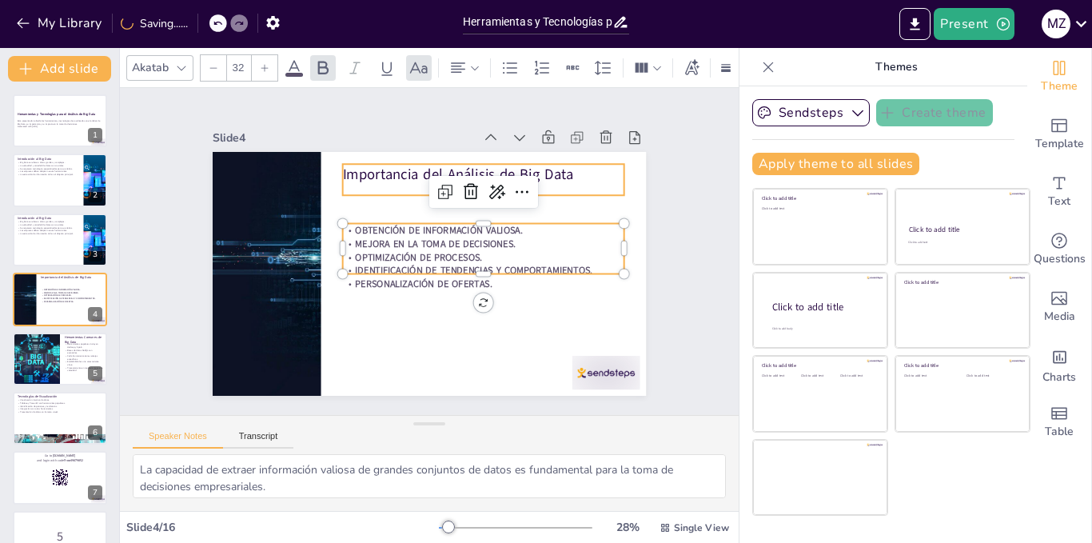
click at [553, 163] on p "Importancia del Análisis de Big Data" at bounding box center [491, 181] width 282 height 50
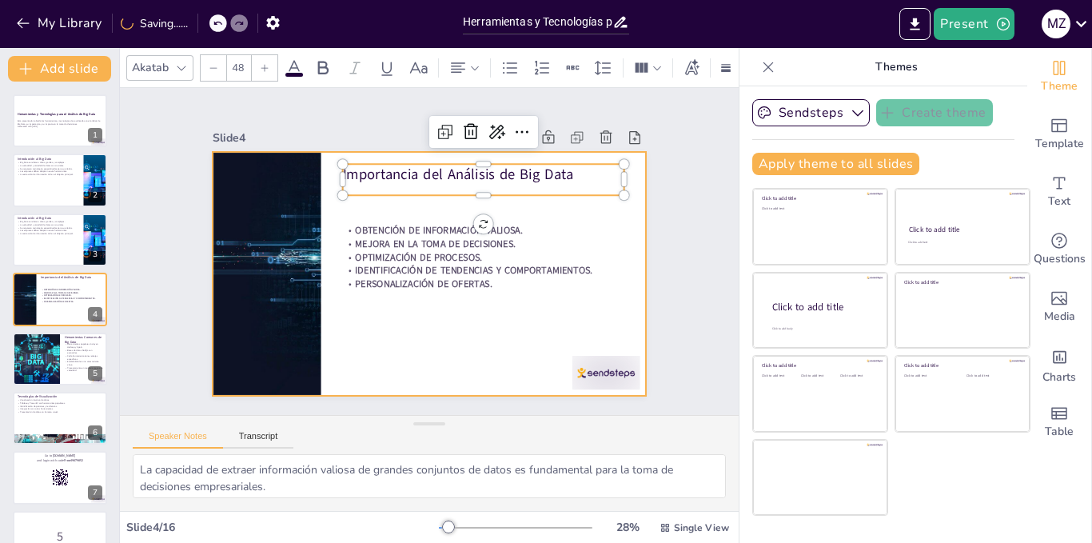
click at [455, 337] on div at bounding box center [427, 274] width 457 height 288
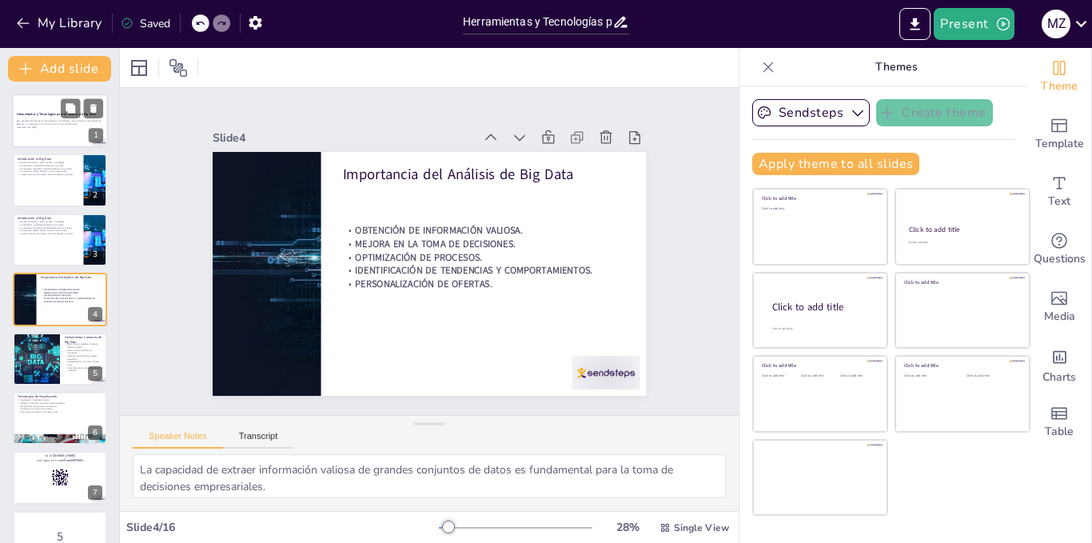
click at [47, 134] on div at bounding box center [60, 121] width 96 height 54
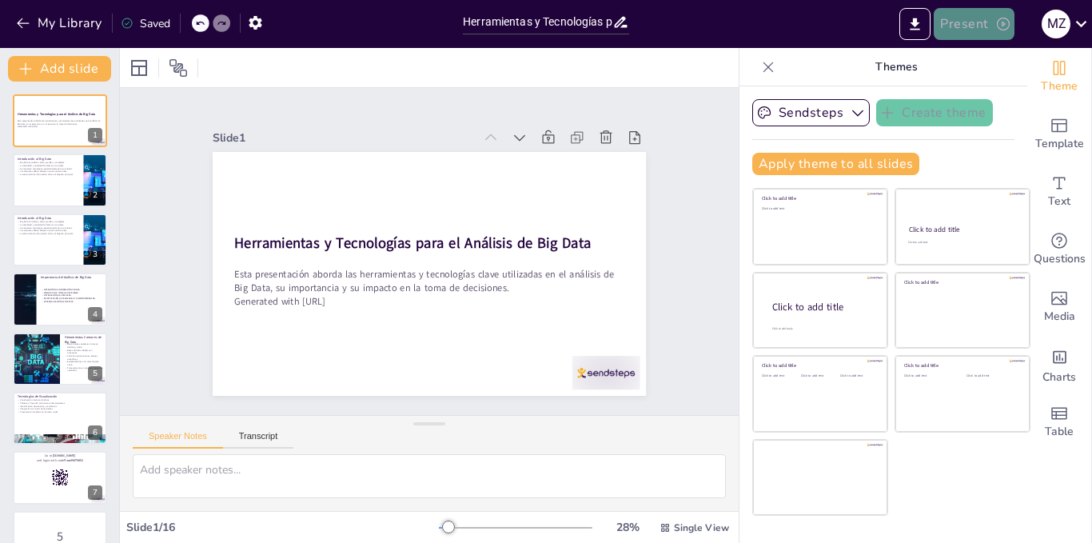
click at [955, 21] on button "Present" at bounding box center [974, 24] width 80 height 32
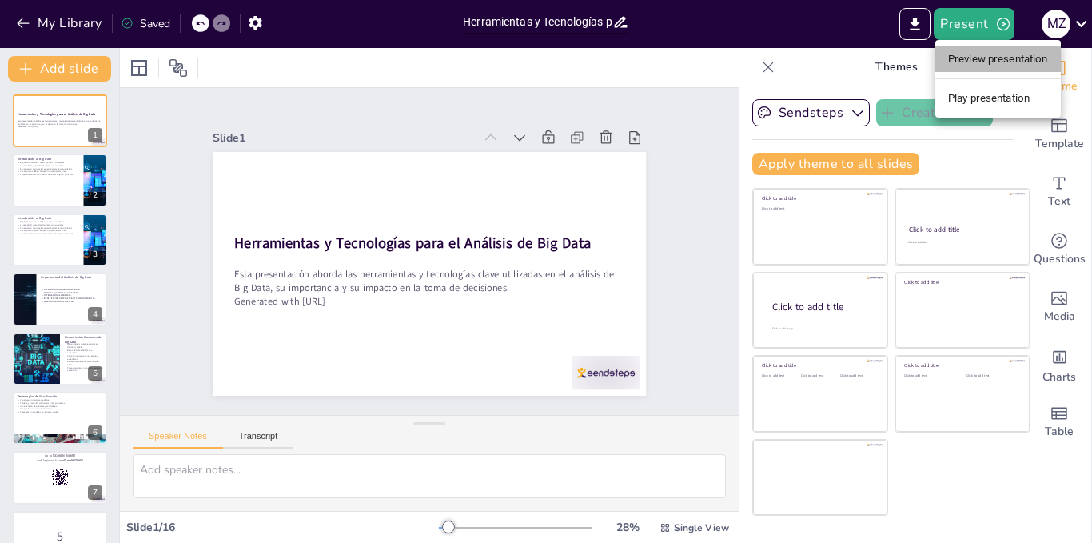
click at [983, 62] on li "Preview presentation" at bounding box center [999, 59] width 126 height 26
